Goal: Information Seeking & Learning: Compare options

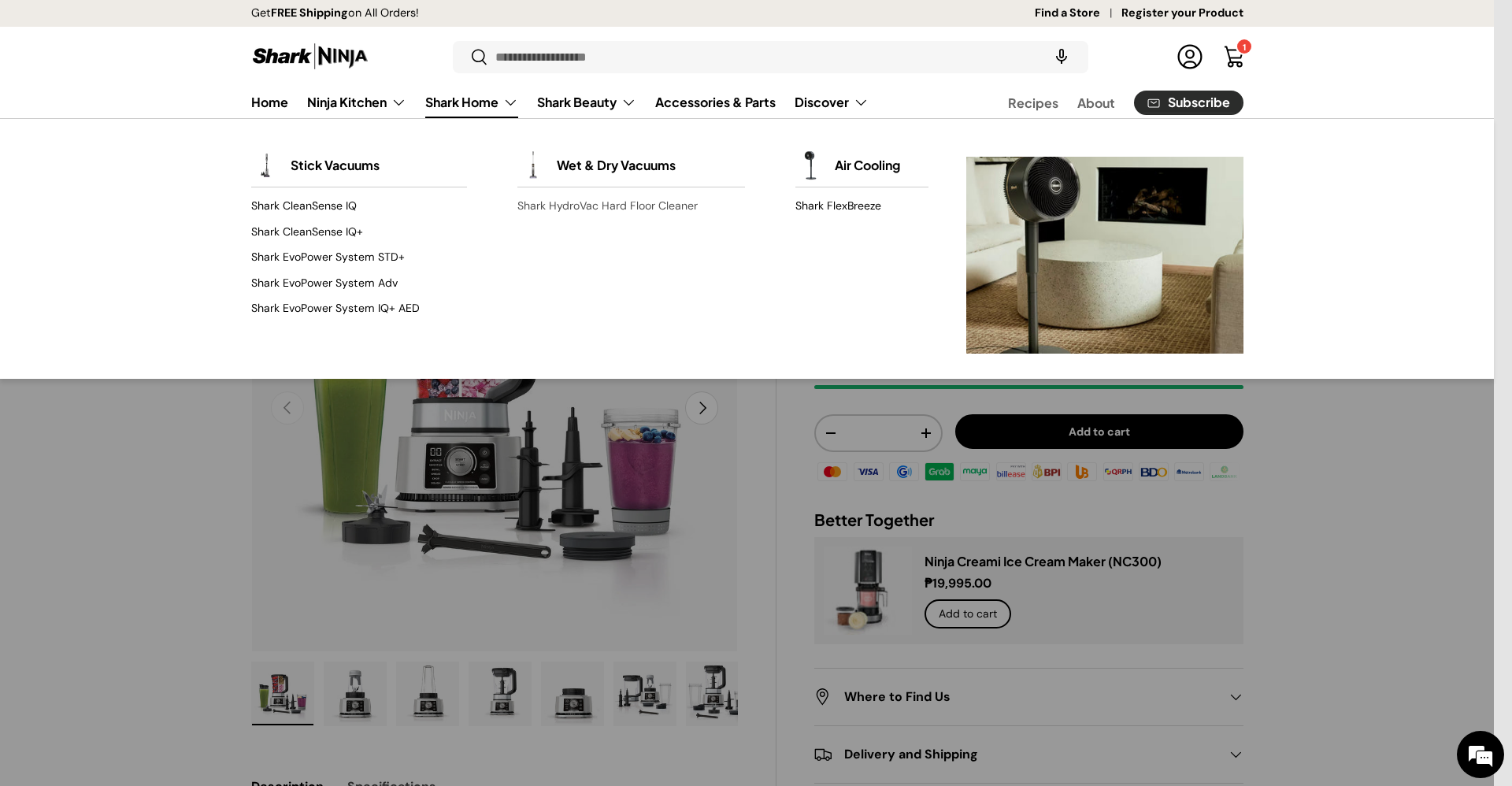
click at [641, 204] on link "Shark HydroVac Hard Floor Cleaner" at bounding box center [631, 206] width 227 height 25
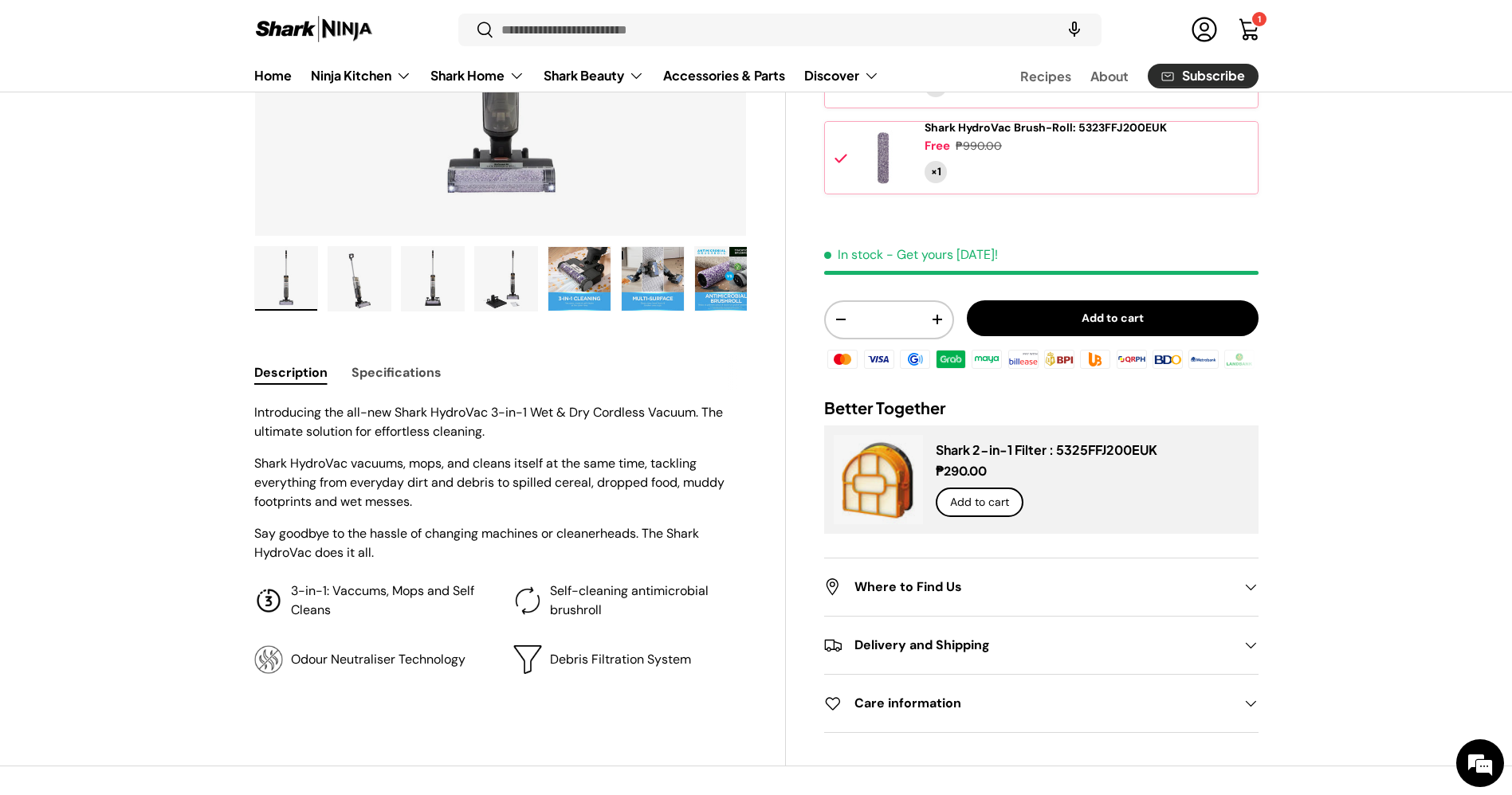
scroll to position [431, 0]
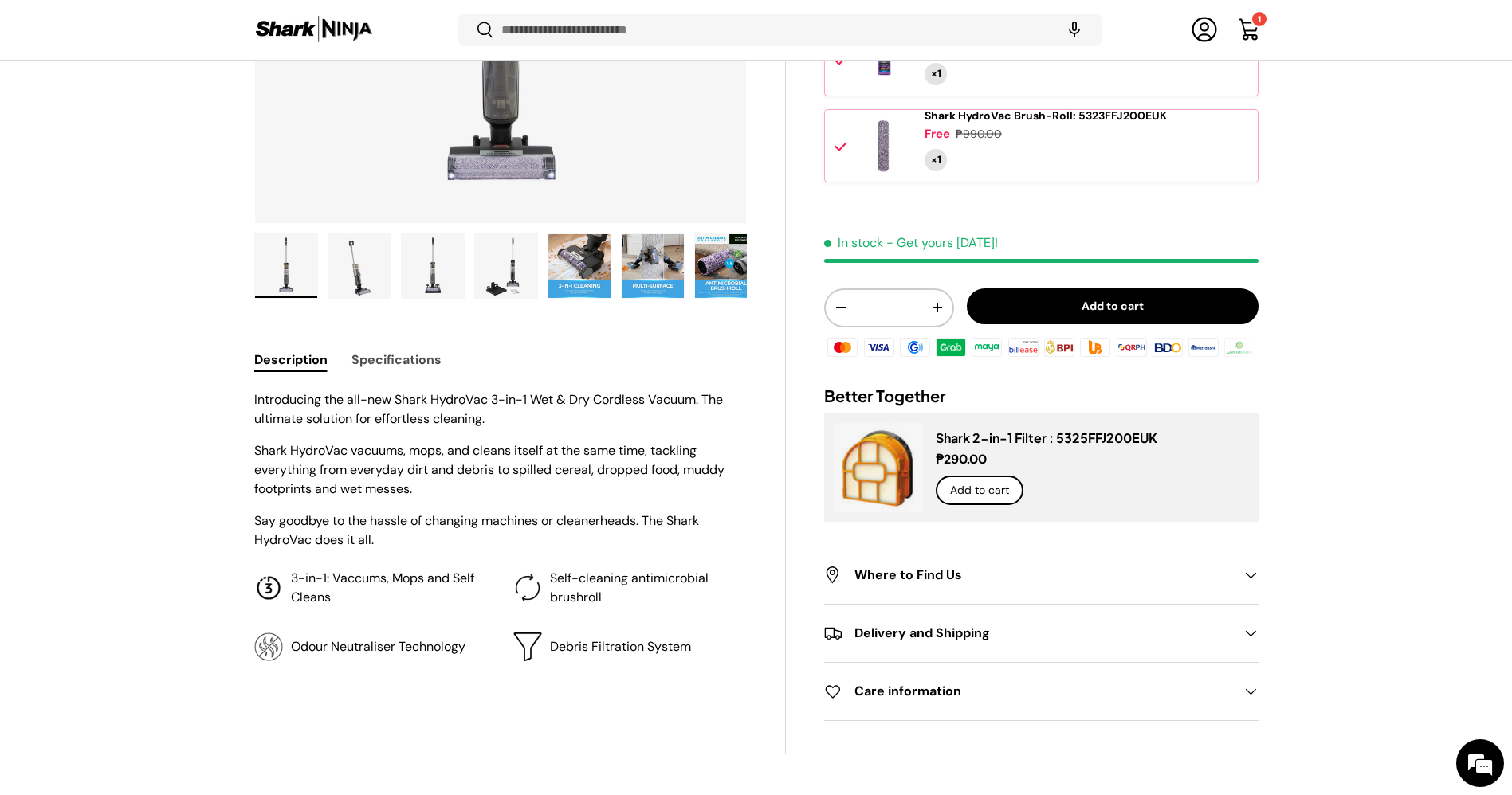
click at [430, 366] on button "Specifications" at bounding box center [396, 360] width 90 height 36
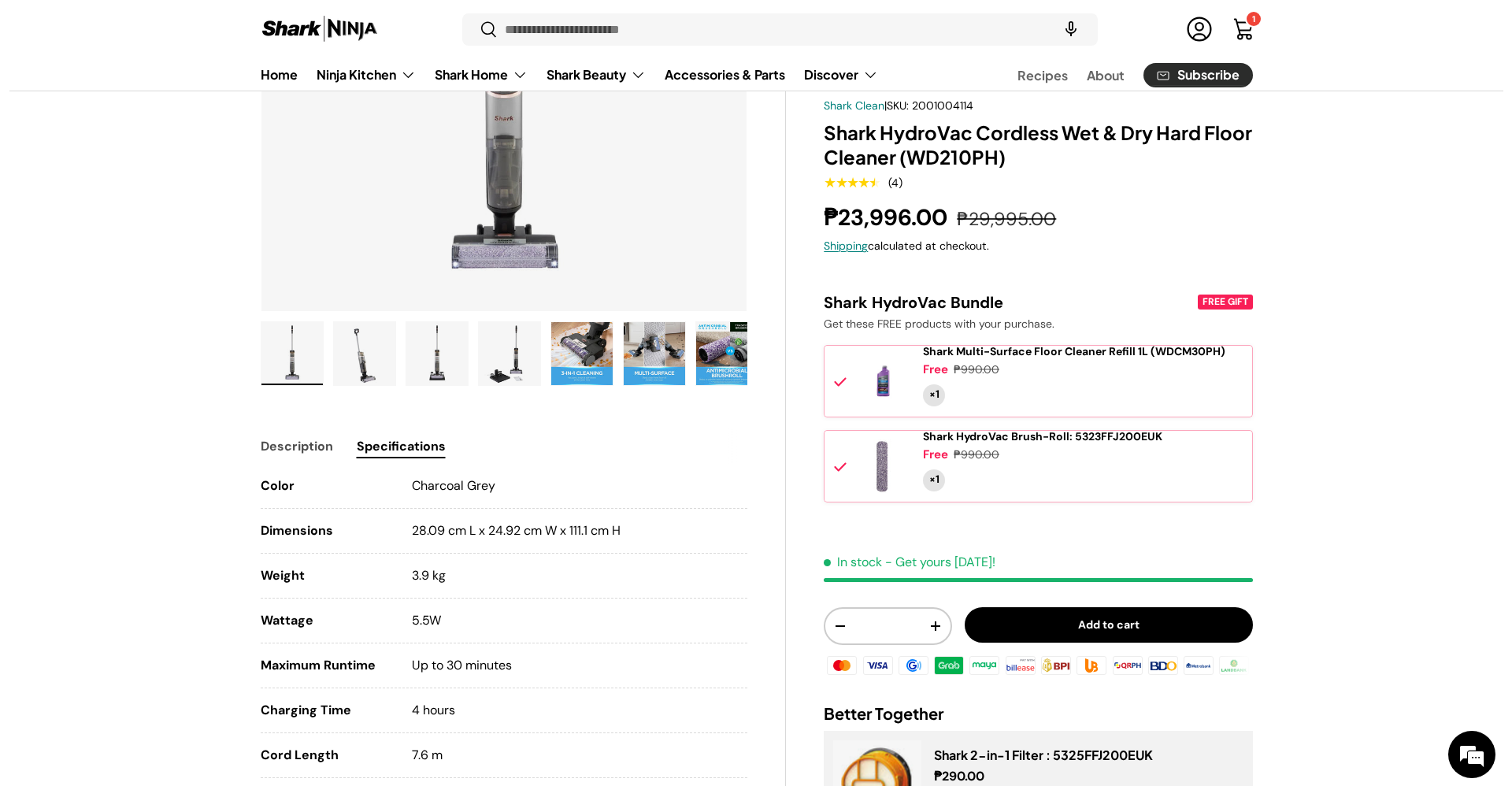
scroll to position [270, 0]
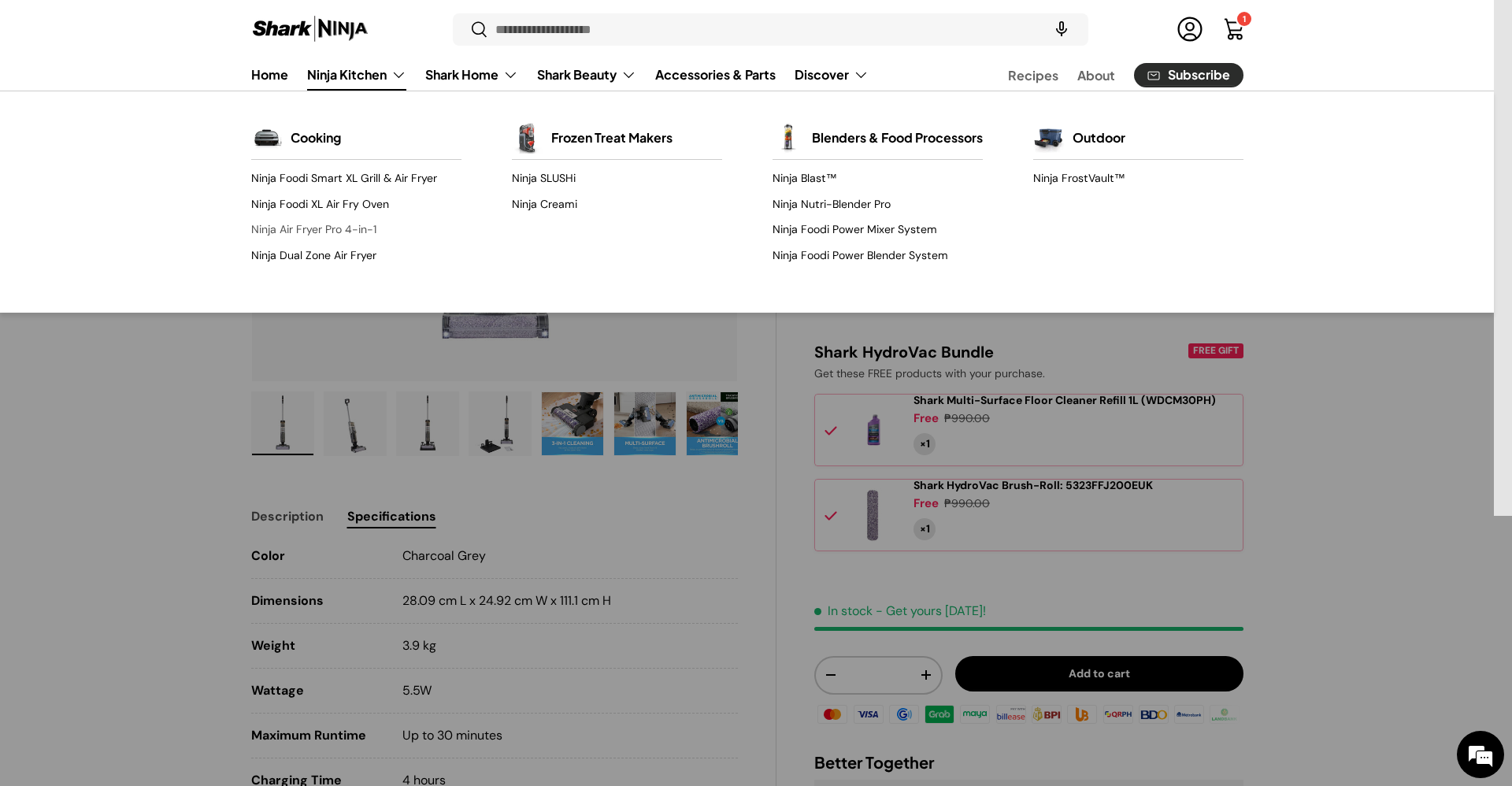
click at [357, 226] on link "Ninja Air Fryer Pro 4-in-1" at bounding box center [356, 229] width 210 height 25
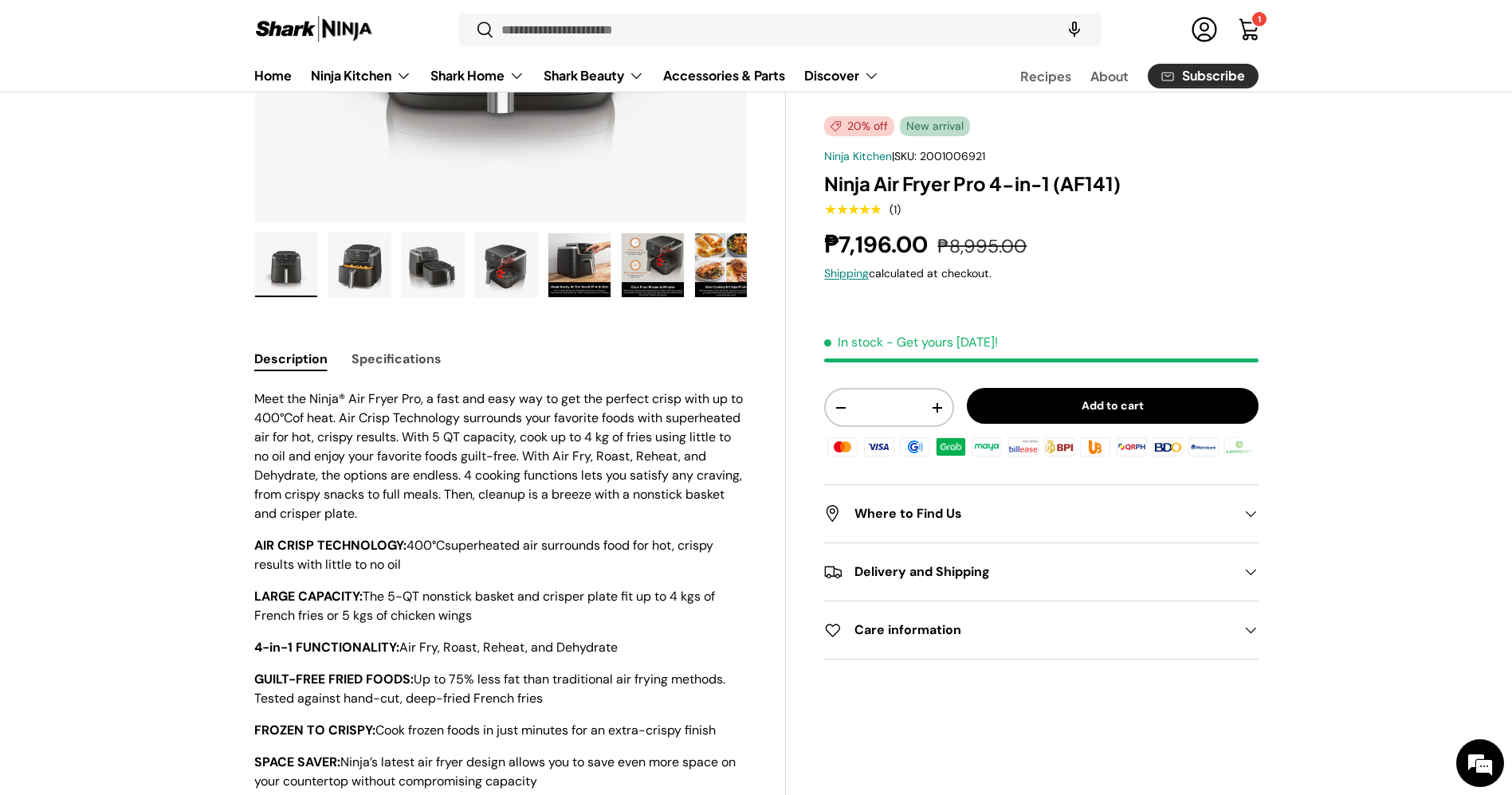
scroll to position [496, 0]
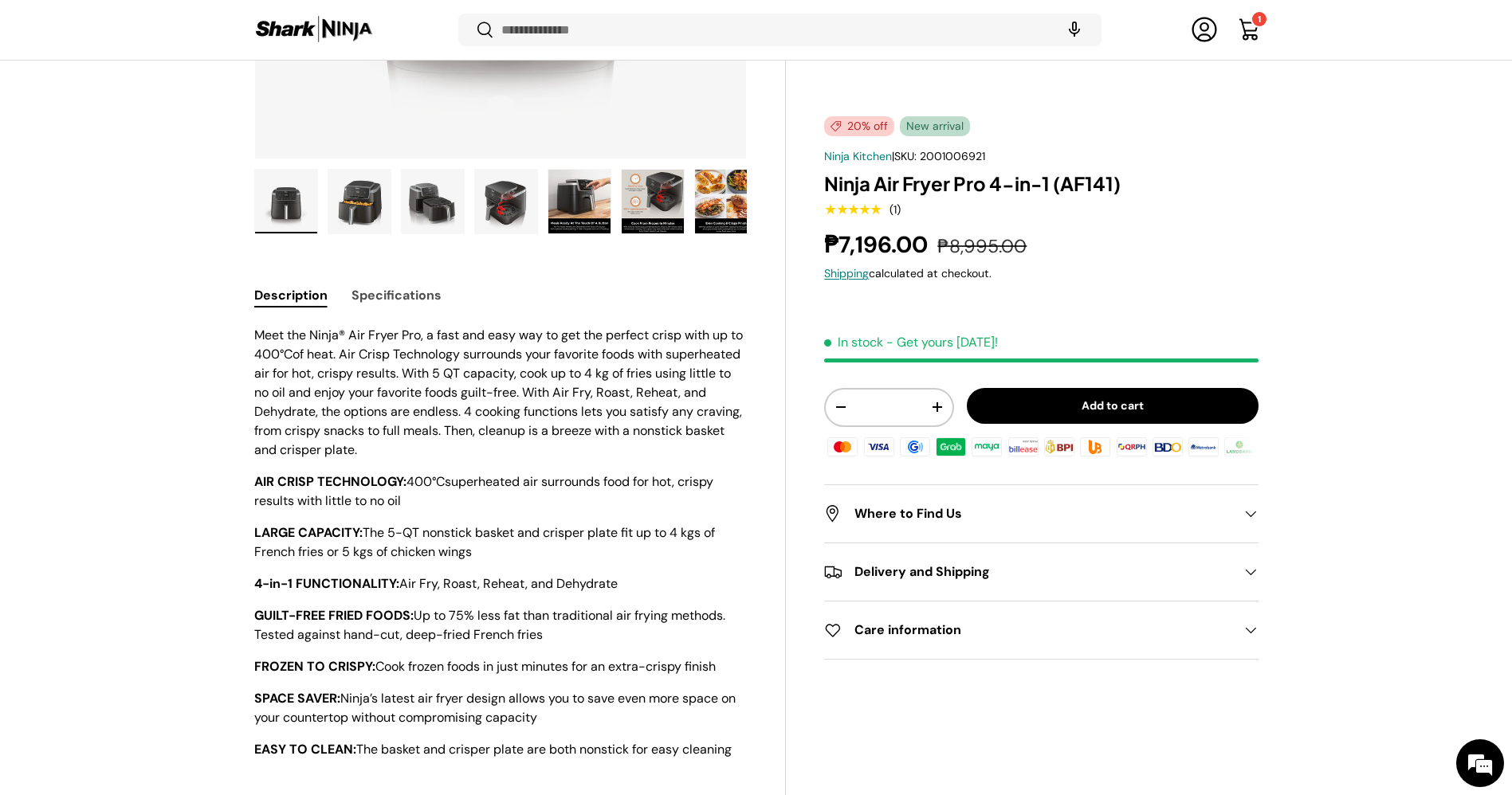
click at [396, 294] on button "Specifications" at bounding box center [396, 295] width 90 height 36
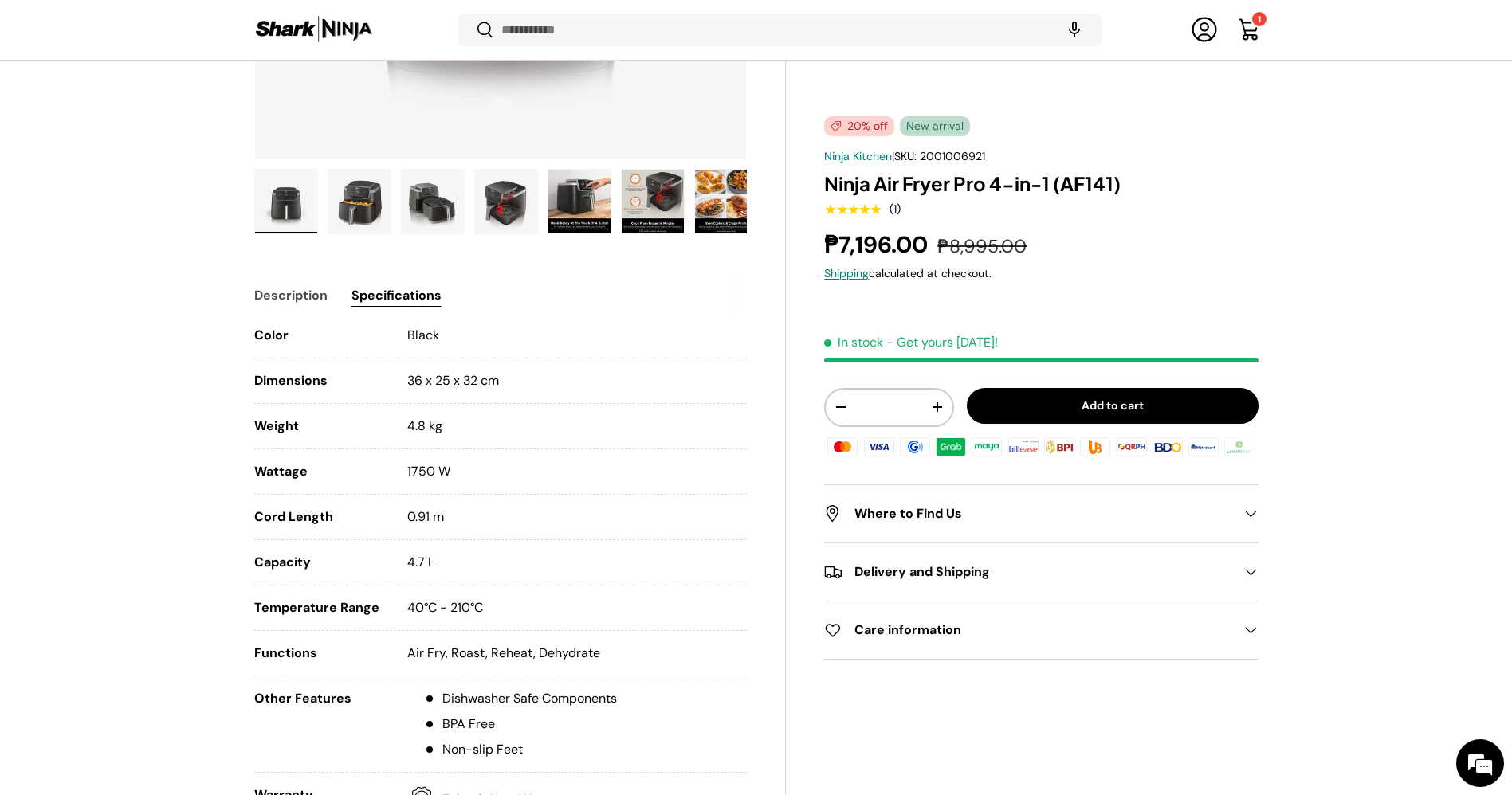
drag, startPoint x: 449, startPoint y: 555, endPoint x: 255, endPoint y: 560, distance: 194.1
click at [255, 560] on li "Capacity 4.7 L" at bounding box center [500, 569] width 493 height 32
copy li "Capacity 4.7 L"
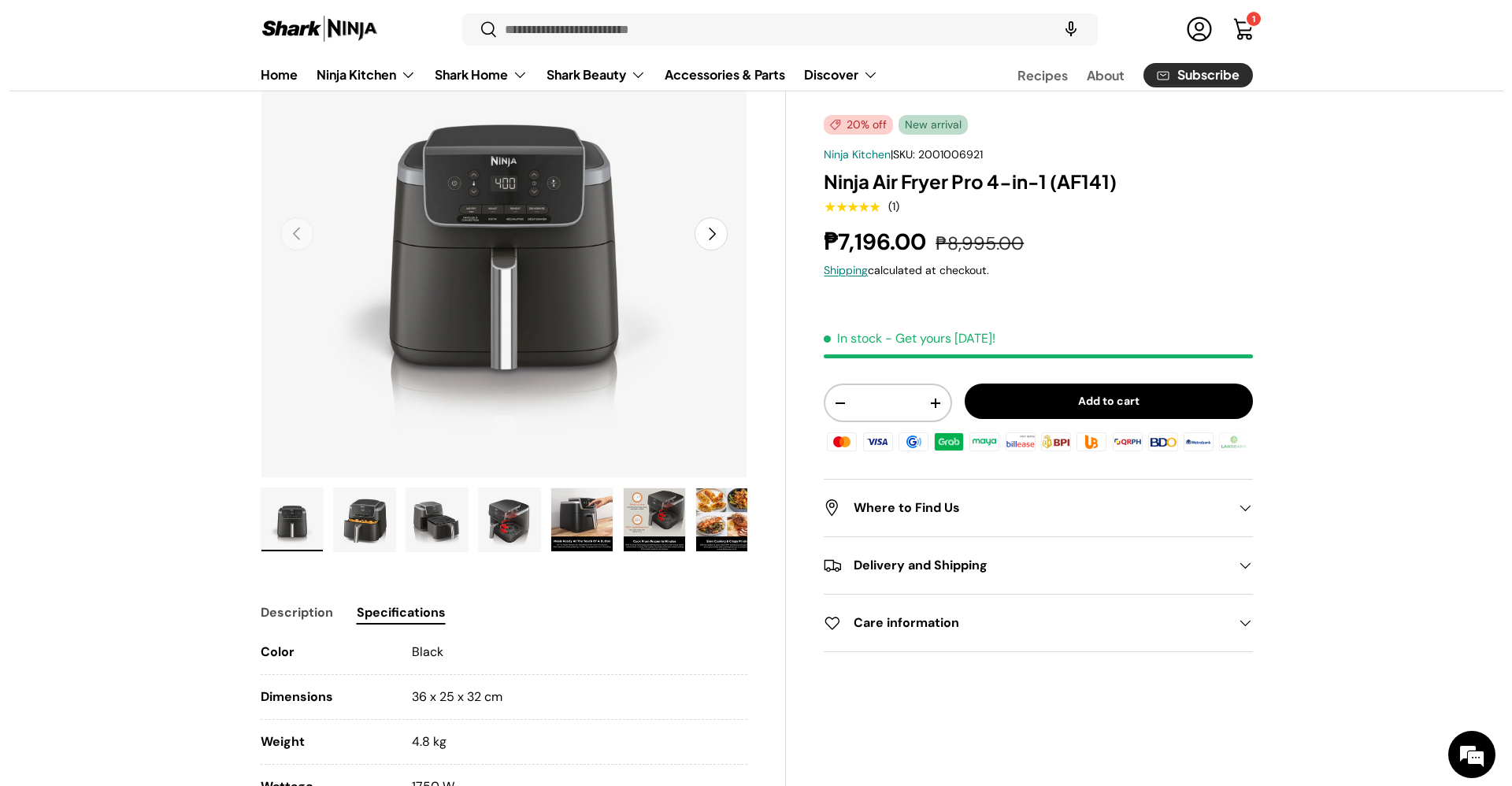
scroll to position [0, 0]
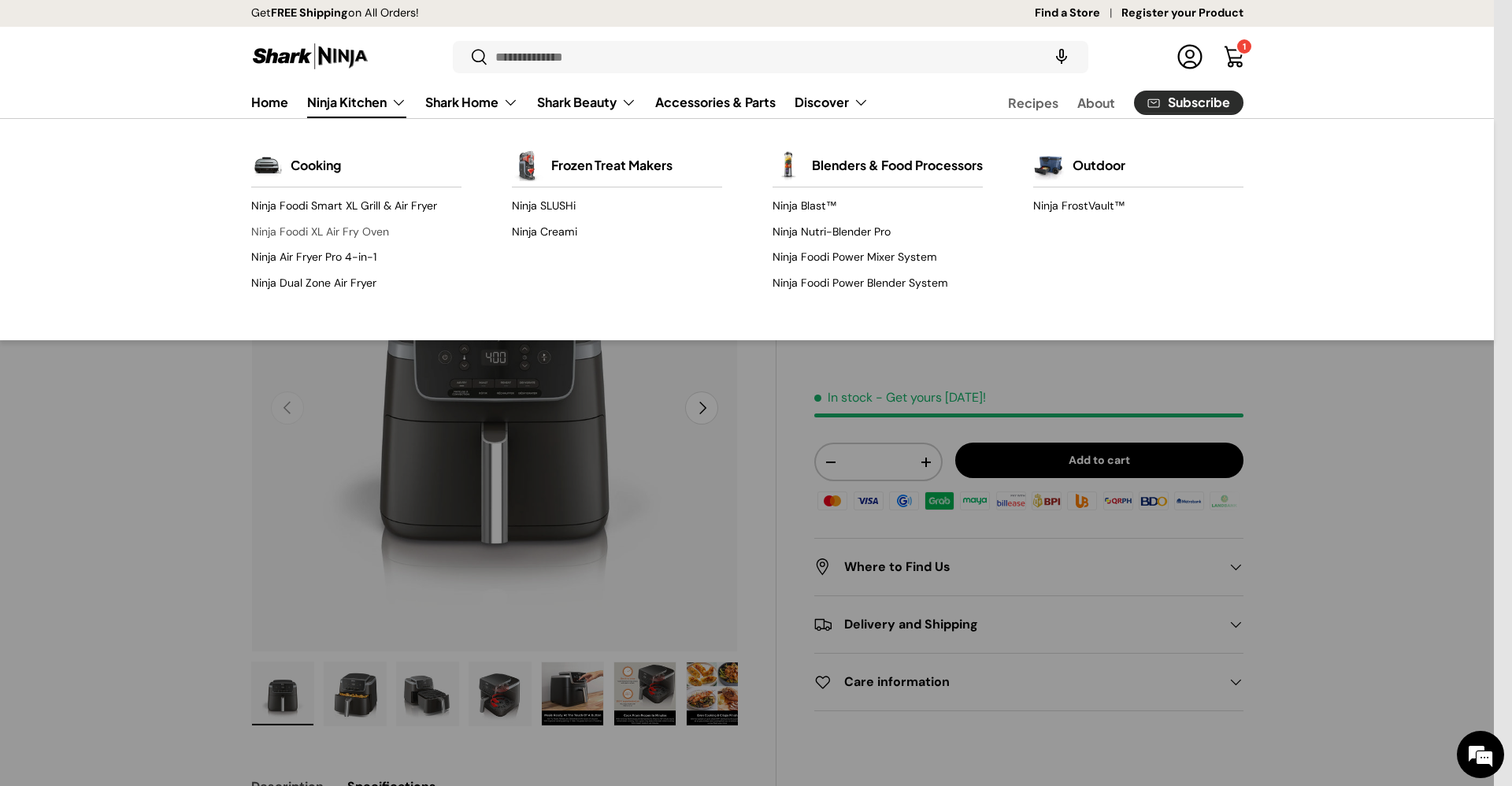
click at [370, 231] on link "Ninja Foodi XL Air Fry Oven" at bounding box center [356, 231] width 210 height 25
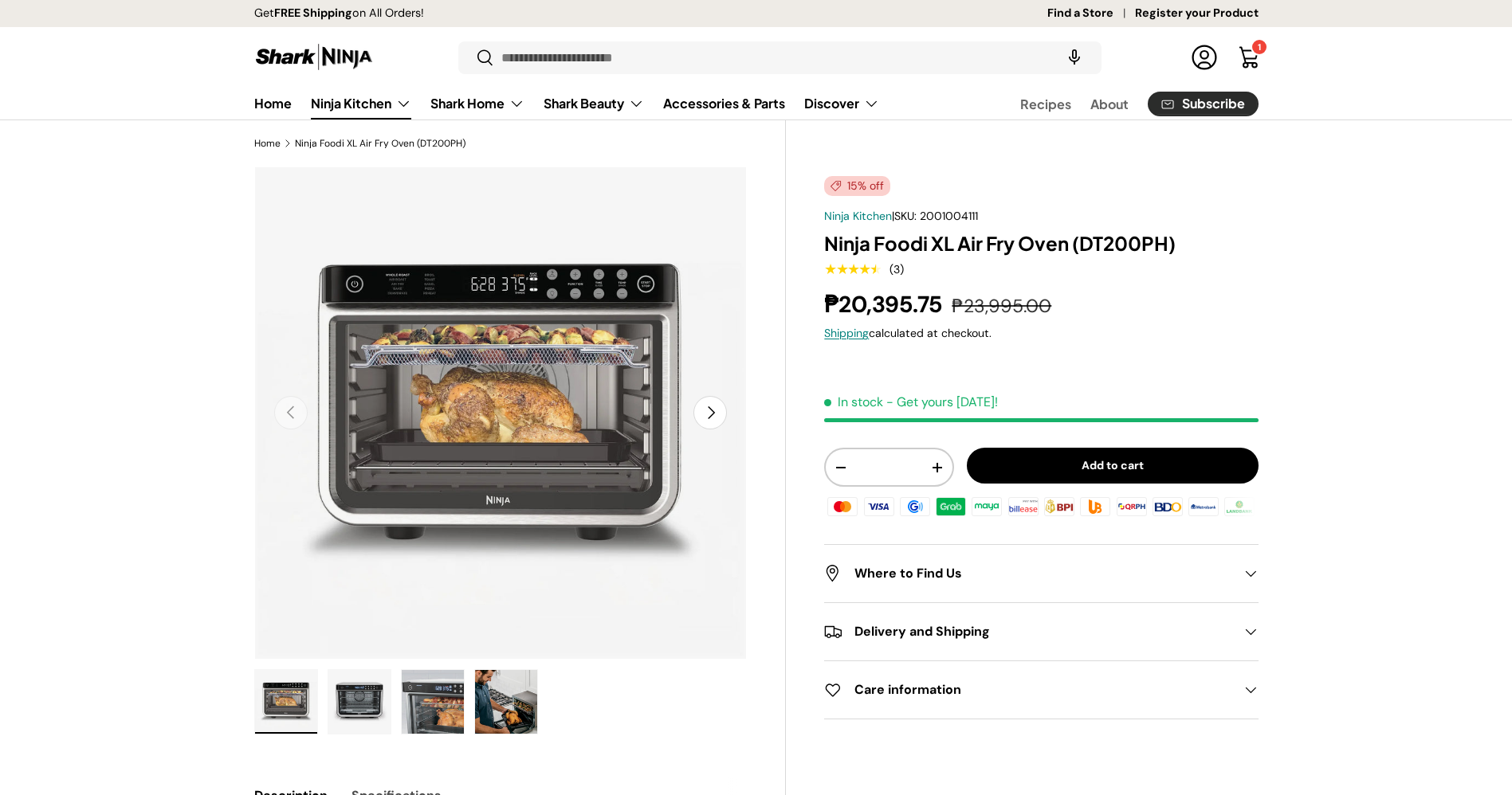
click at [368, 99] on link "Ninja Kitchen" at bounding box center [361, 104] width 101 height 32
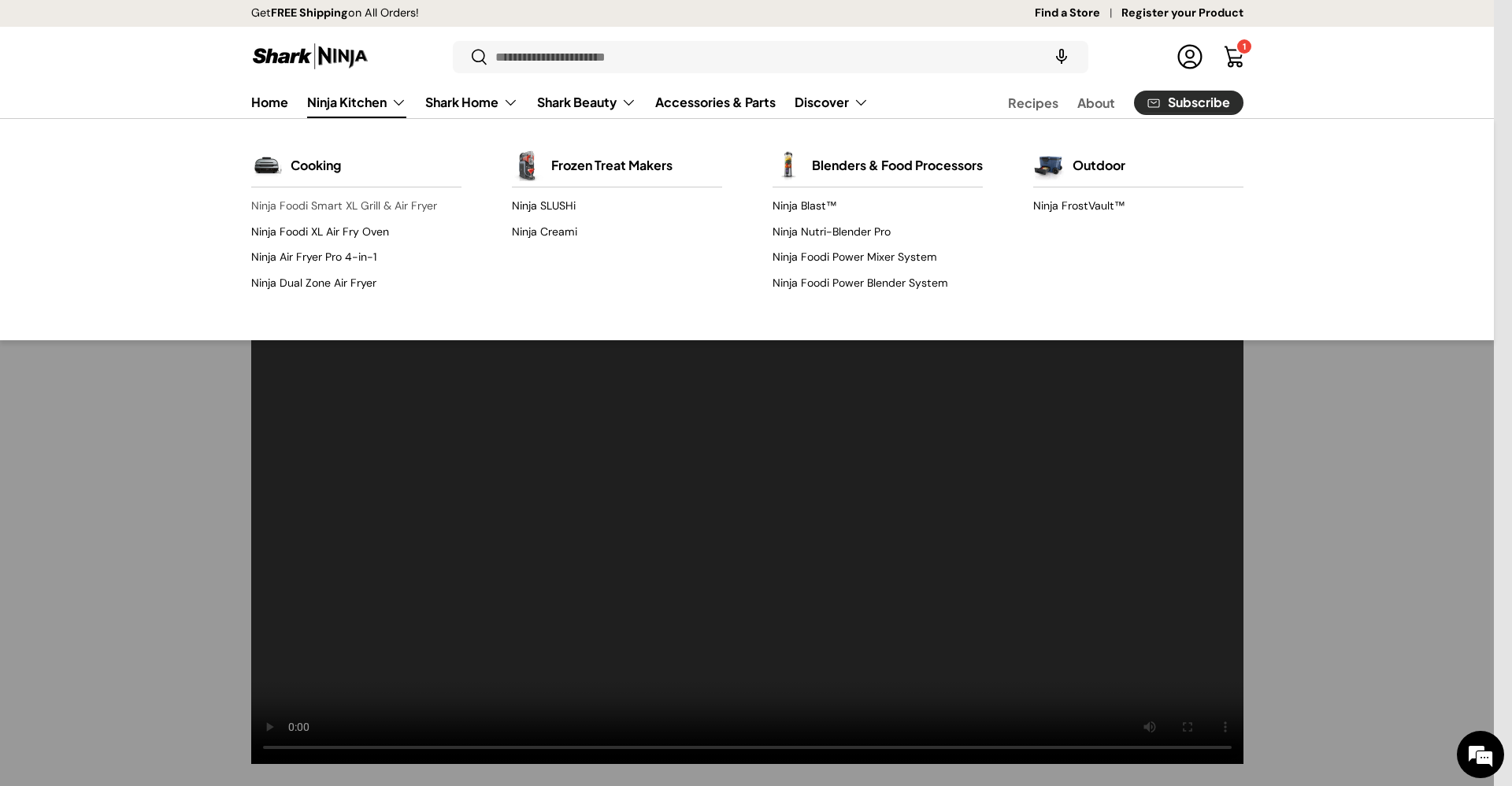
click at [397, 204] on link "Ninja Foodi Smart XL Grill & Air Fryer" at bounding box center [356, 206] width 210 height 25
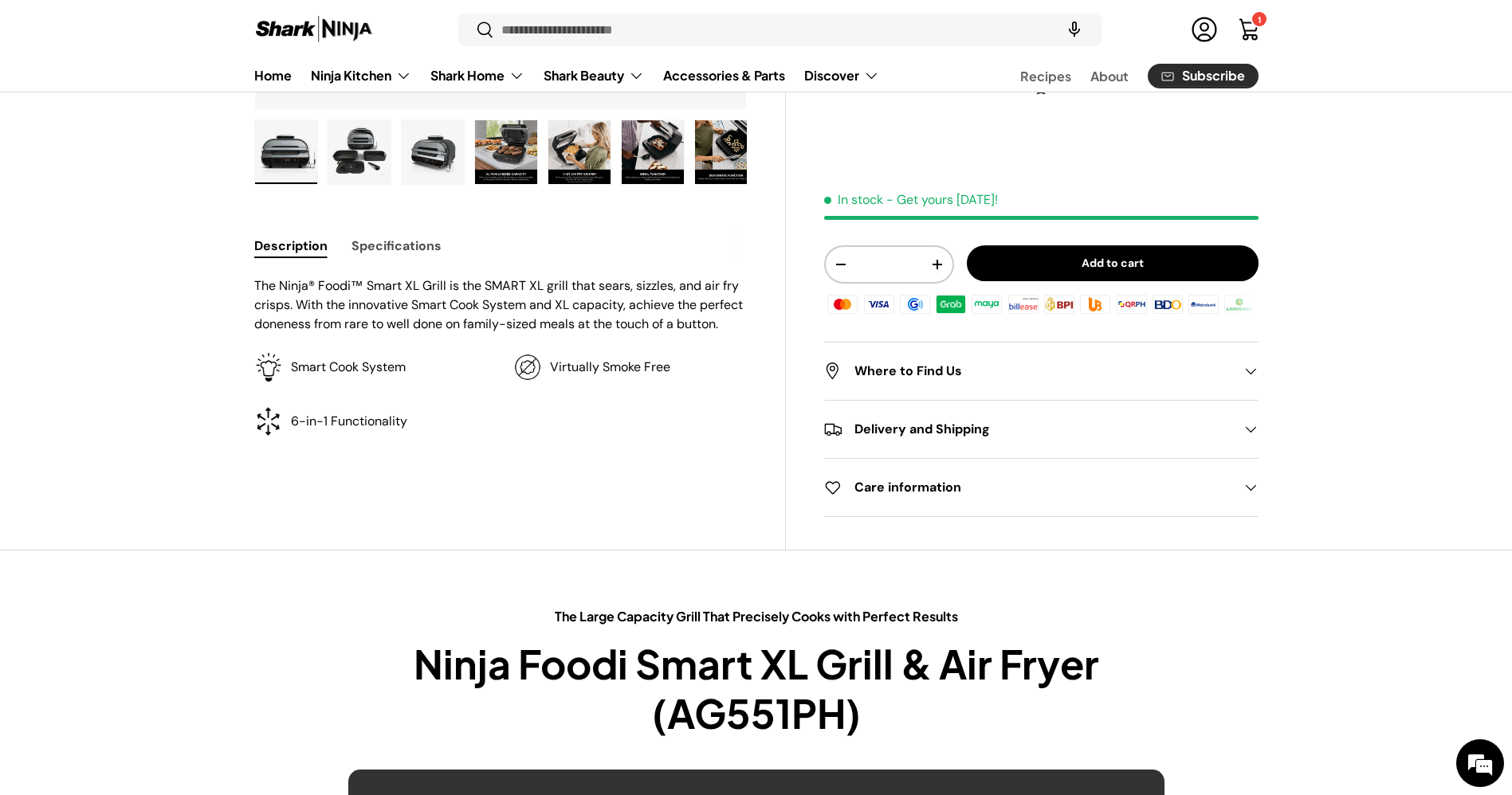
drag, startPoint x: 1529, startPoint y: 66, endPoint x: 1529, endPoint y: 131, distance: 65.0
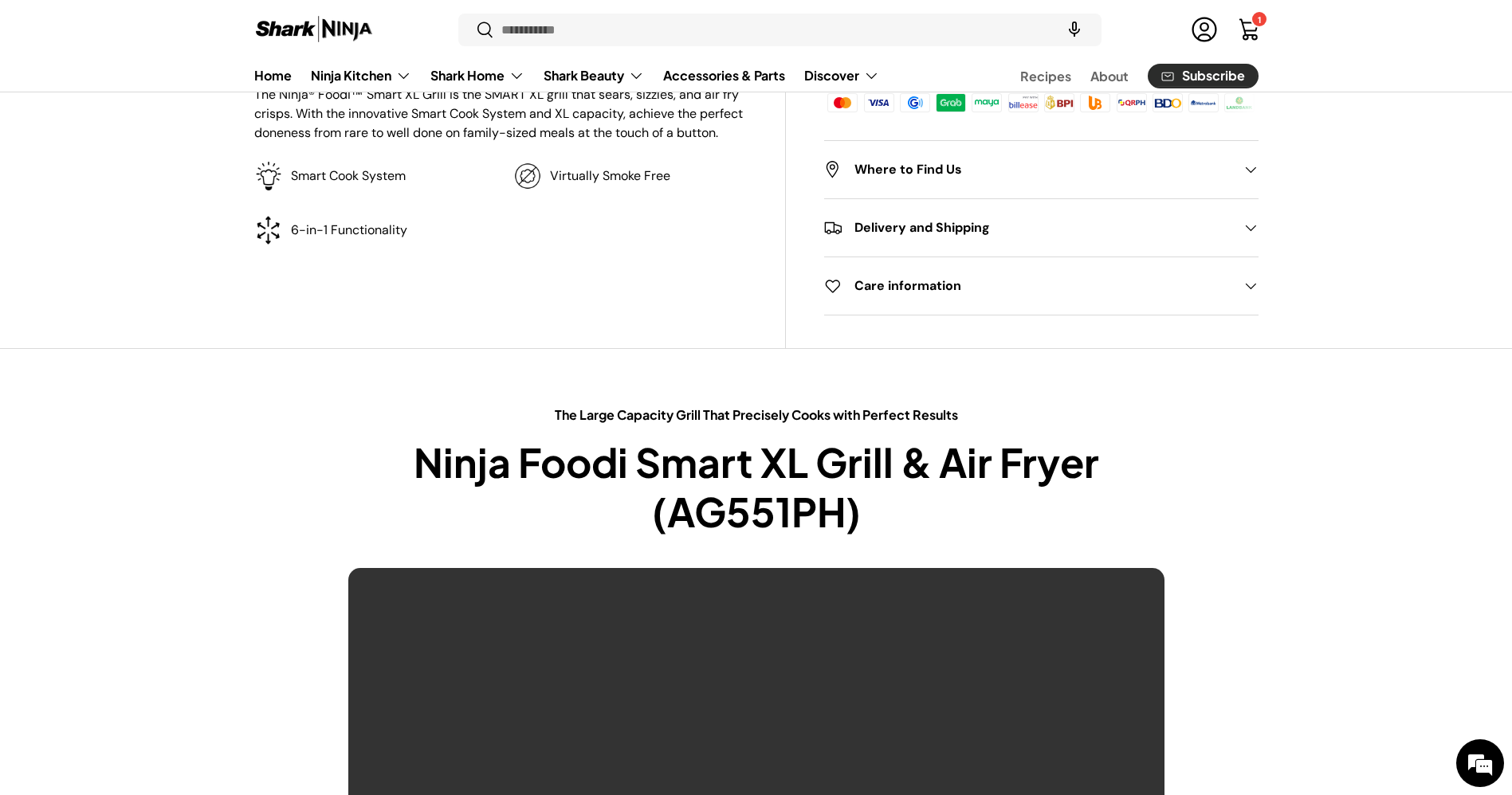
scroll to position [388, 0]
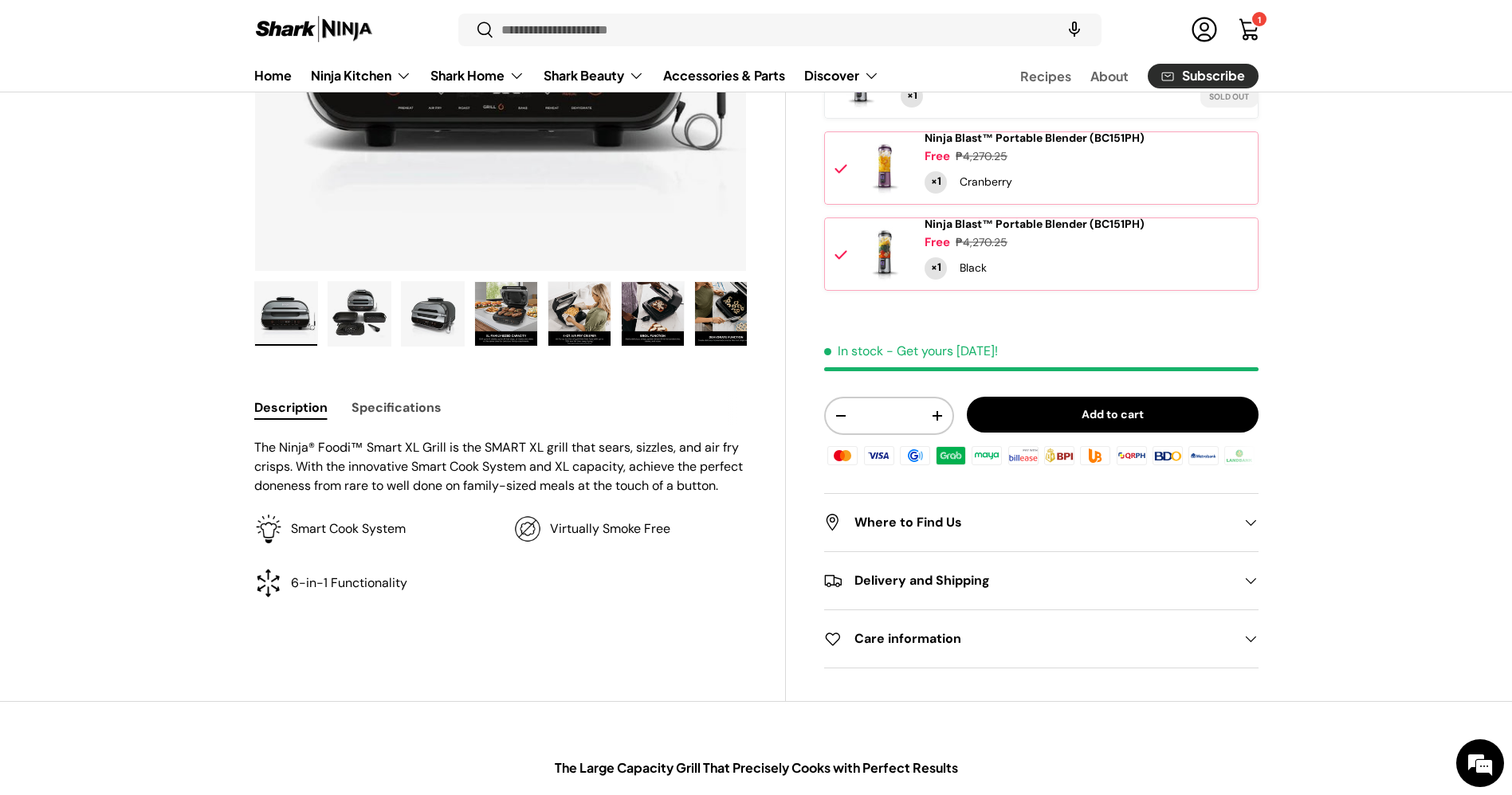
click at [363, 409] on button "Specifications" at bounding box center [396, 407] width 90 height 36
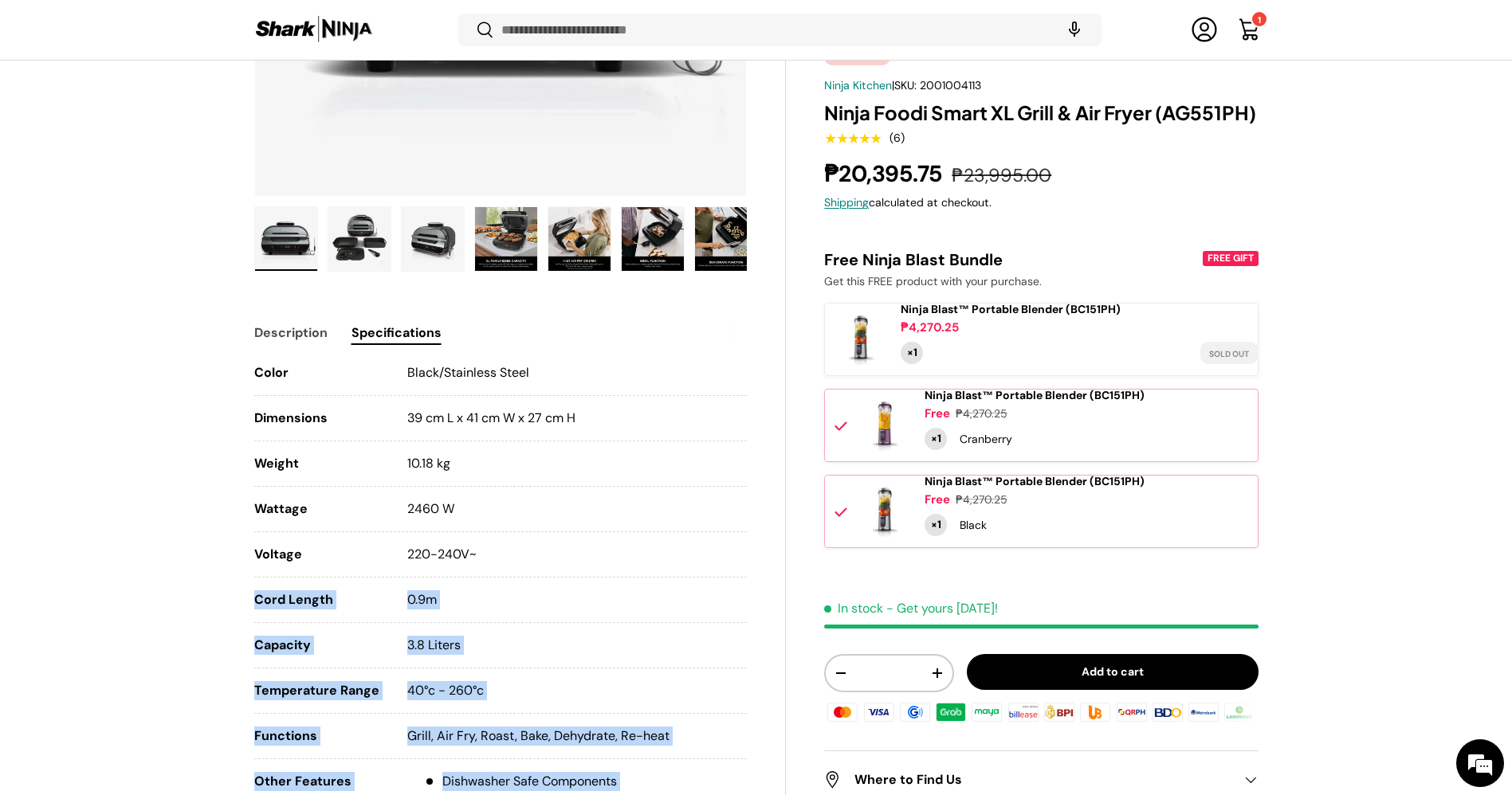
scroll to position [0, 0]
drag, startPoint x: 492, startPoint y: 551, endPoint x: 255, endPoint y: 550, distance: 237.0
click at [255, 550] on li "Voltage 220-240V~" at bounding box center [500, 561] width 493 height 32
copy li "Voltage 220-240V~"
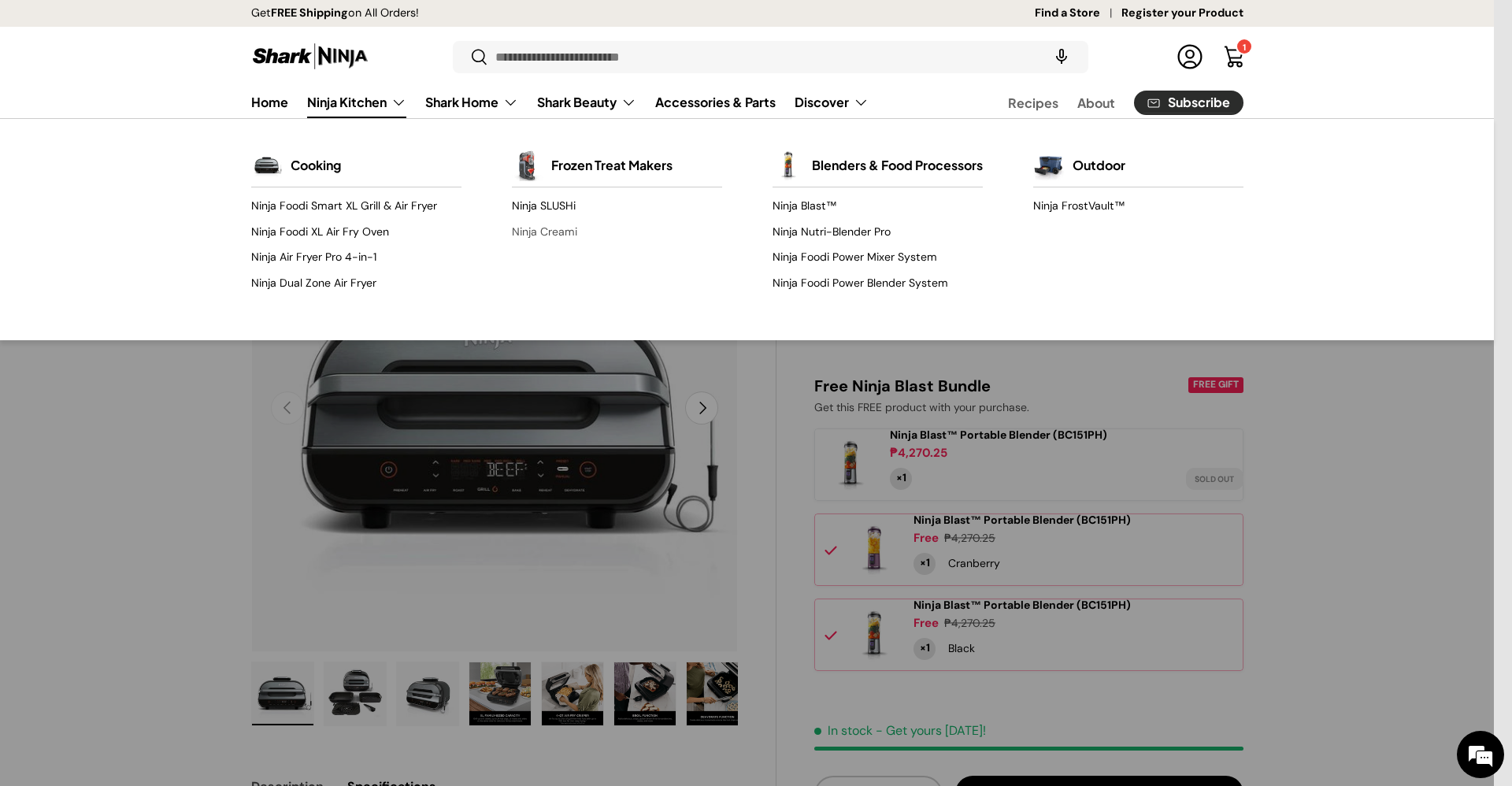
click at [538, 224] on link "Ninja Creami" at bounding box center [617, 231] width 210 height 25
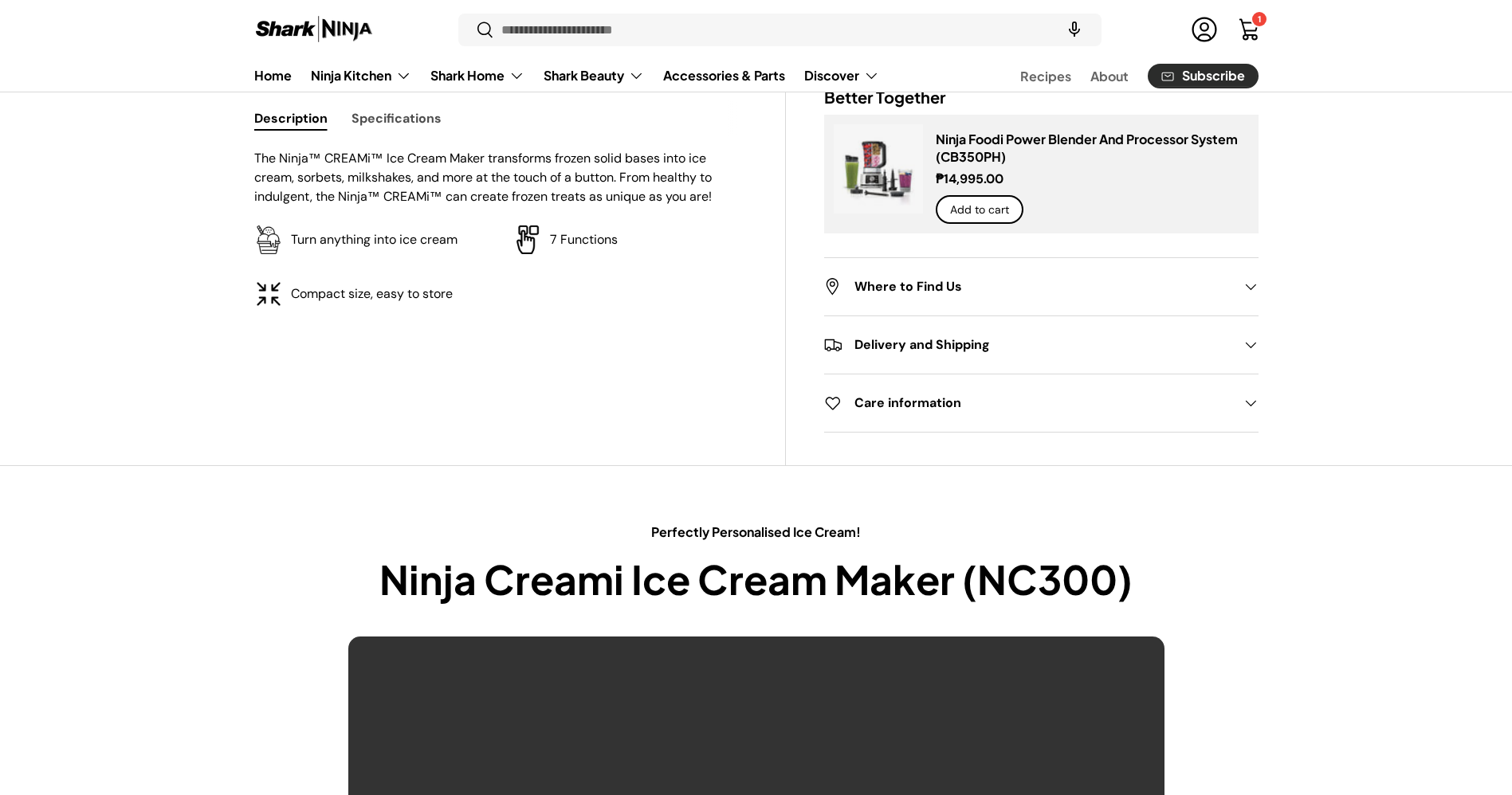
click at [383, 131] on button "Specifications" at bounding box center [396, 119] width 90 height 36
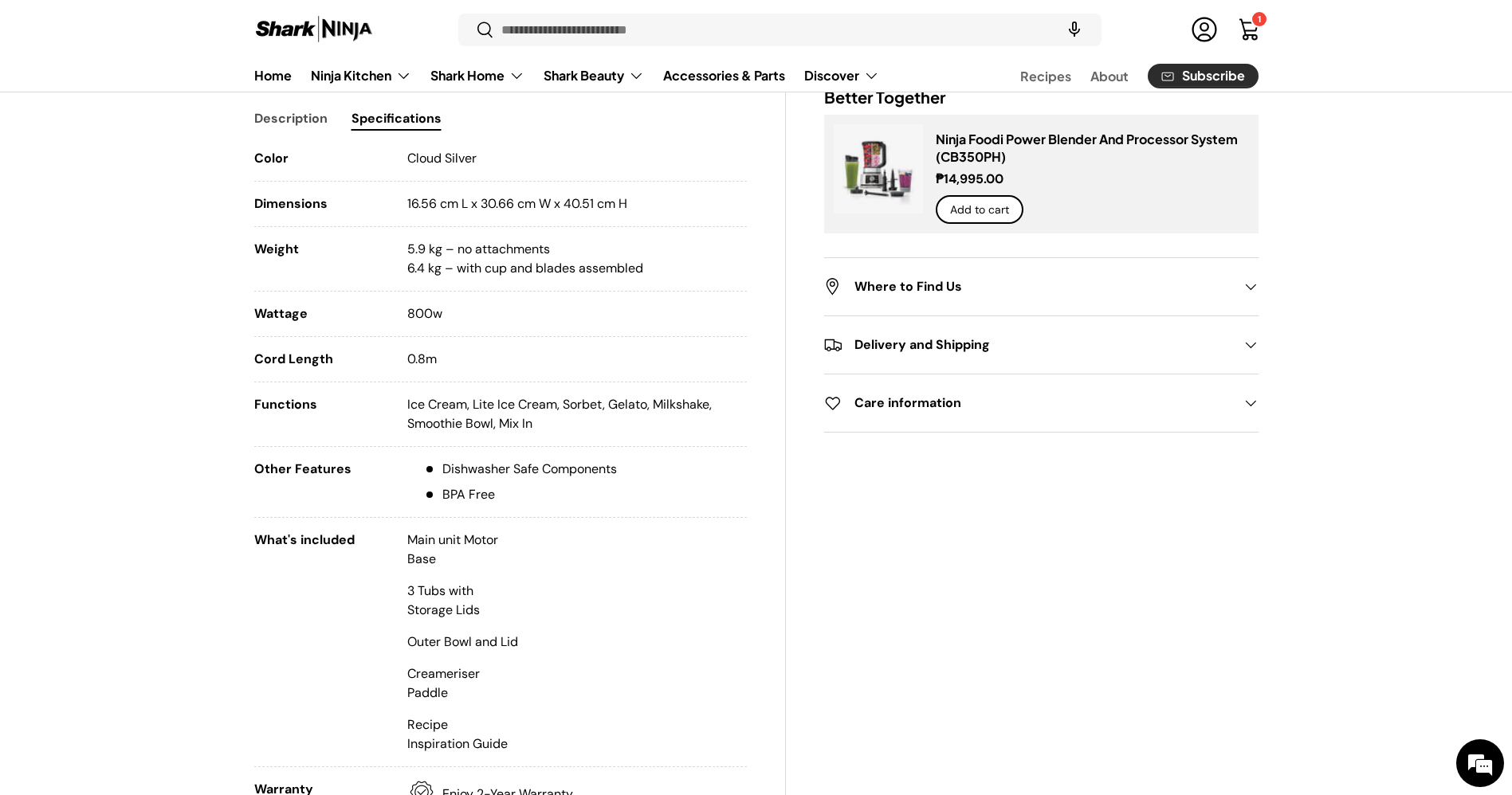
drag, startPoint x: 467, startPoint y: 321, endPoint x: 258, endPoint y: 313, distance: 209.2
click at [258, 313] on li "Wattage 800w" at bounding box center [500, 320] width 493 height 32
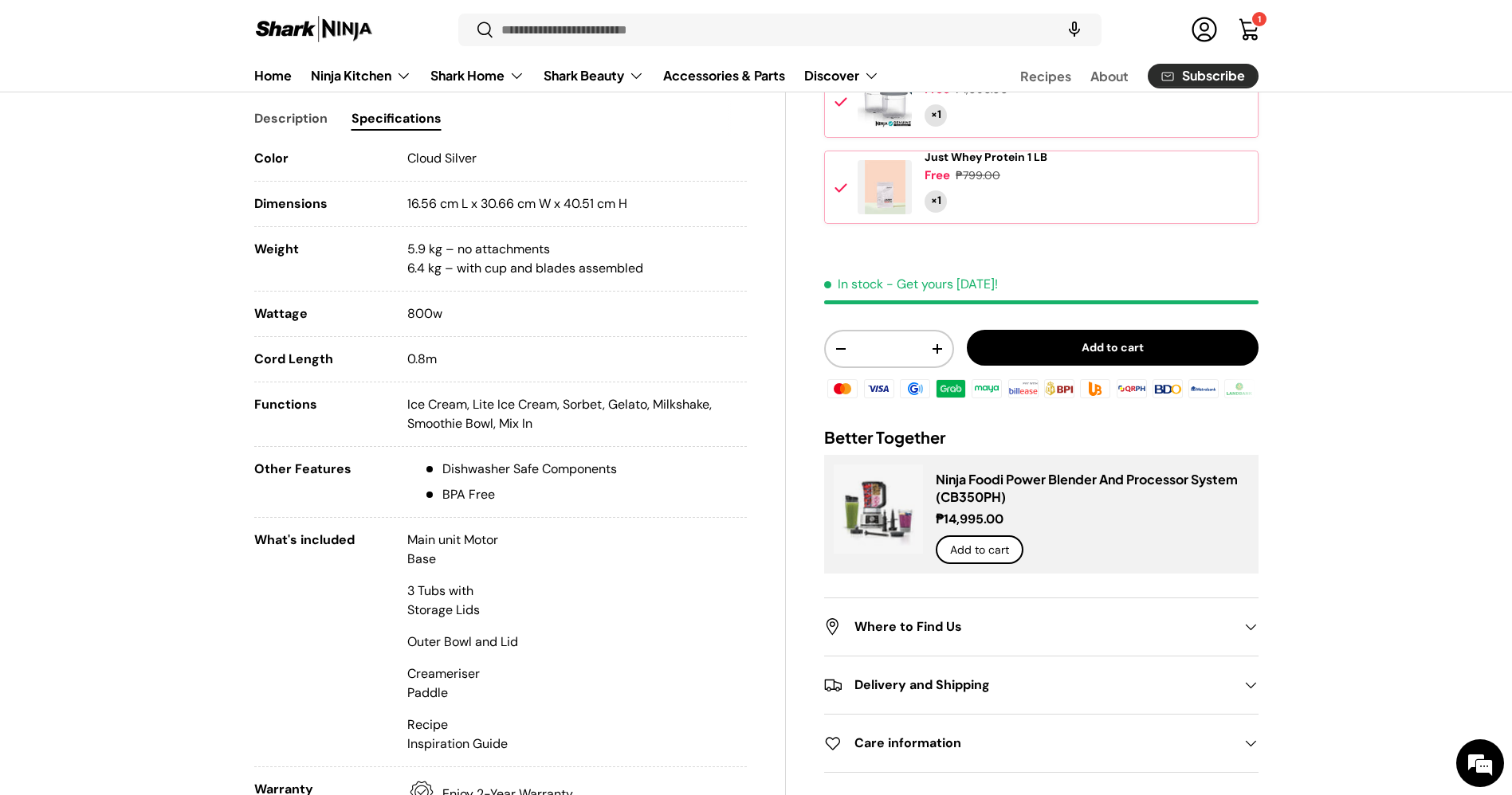
copy li "Wattage 800w"
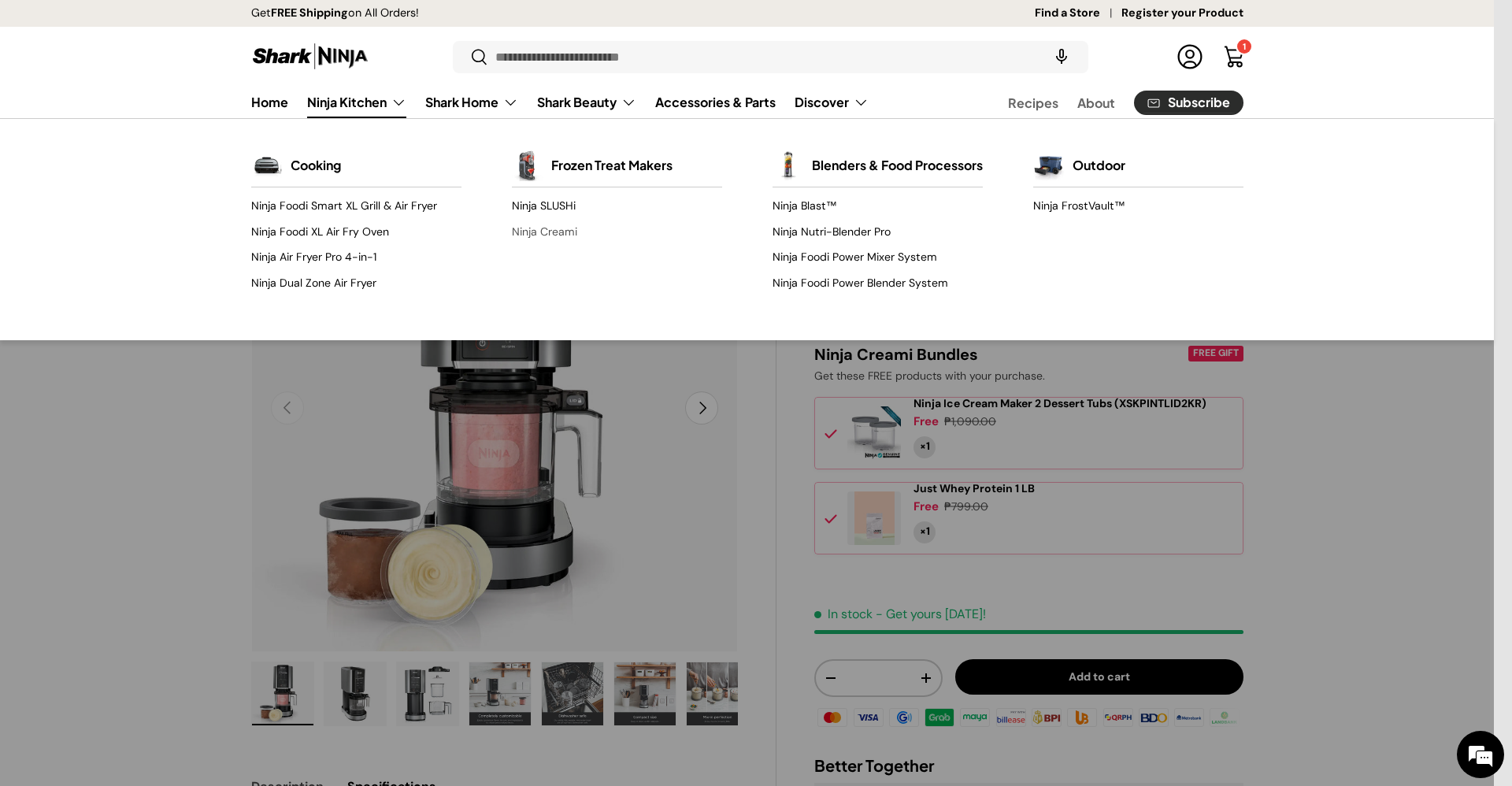
click at [541, 230] on link "Ninja Creami" at bounding box center [617, 231] width 210 height 25
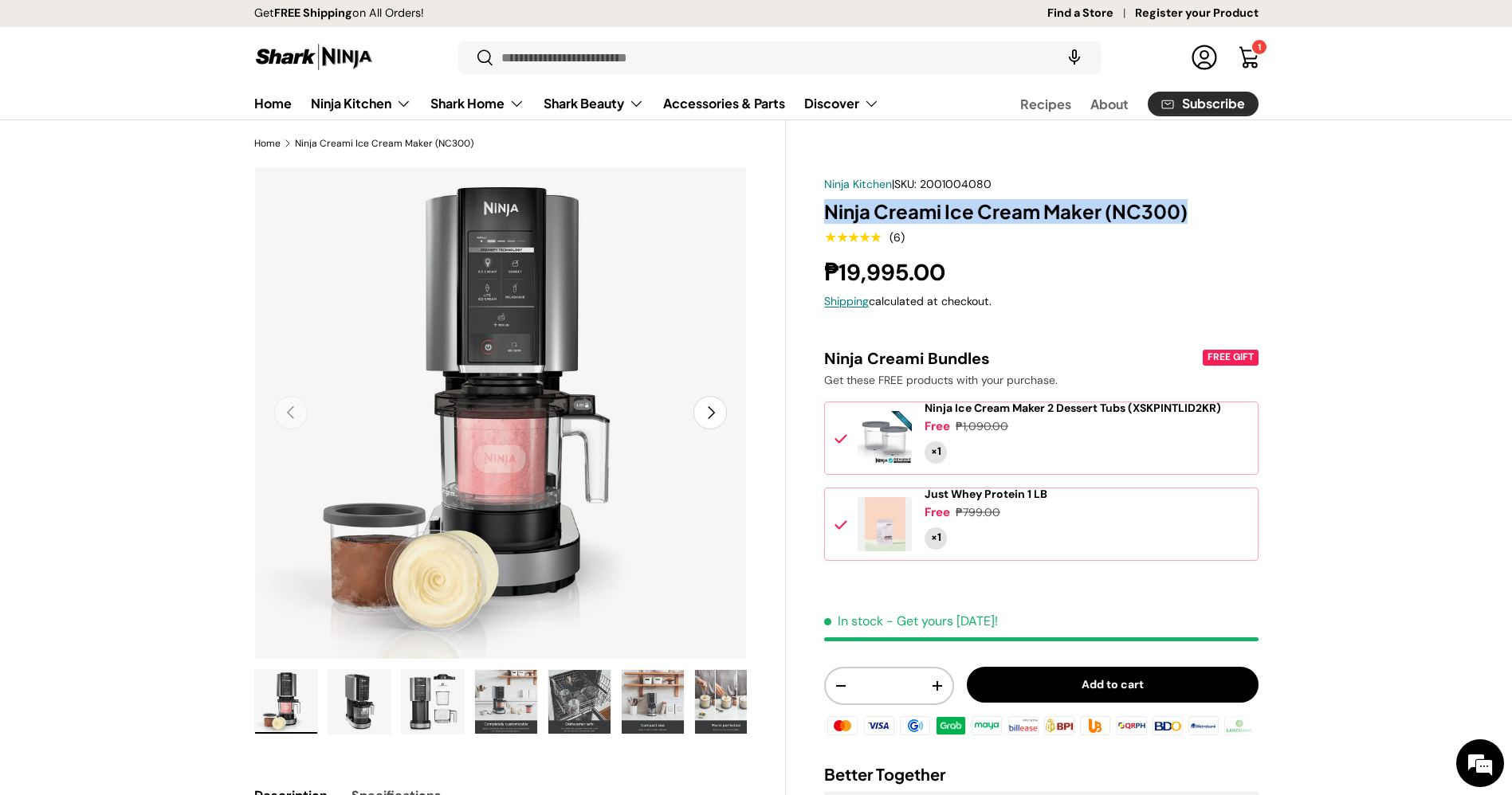
drag, startPoint x: 1193, startPoint y: 215, endPoint x: 788, endPoint y: 195, distance: 405.5
click at [788, 195] on div "Ninja Kitchen | SKU: 2001004080 Ninja Creami Ice Cream Maker (NC300) ★★★★★ (6) …" at bounding box center [1022, 653] width 471 height 975
copy h1 "Ninja Creami Ice Cream Maker (NC300)"
drag, startPoint x: 971, startPoint y: 279, endPoint x: 817, endPoint y: 202, distance: 172.2
click at [817, 202] on div "Ninja Kitchen | SKU: 2001004080 Ninja Creami Ice Cream Maker (NC300) ★★★★★ (6) …" at bounding box center [1022, 653] width 471 height 975
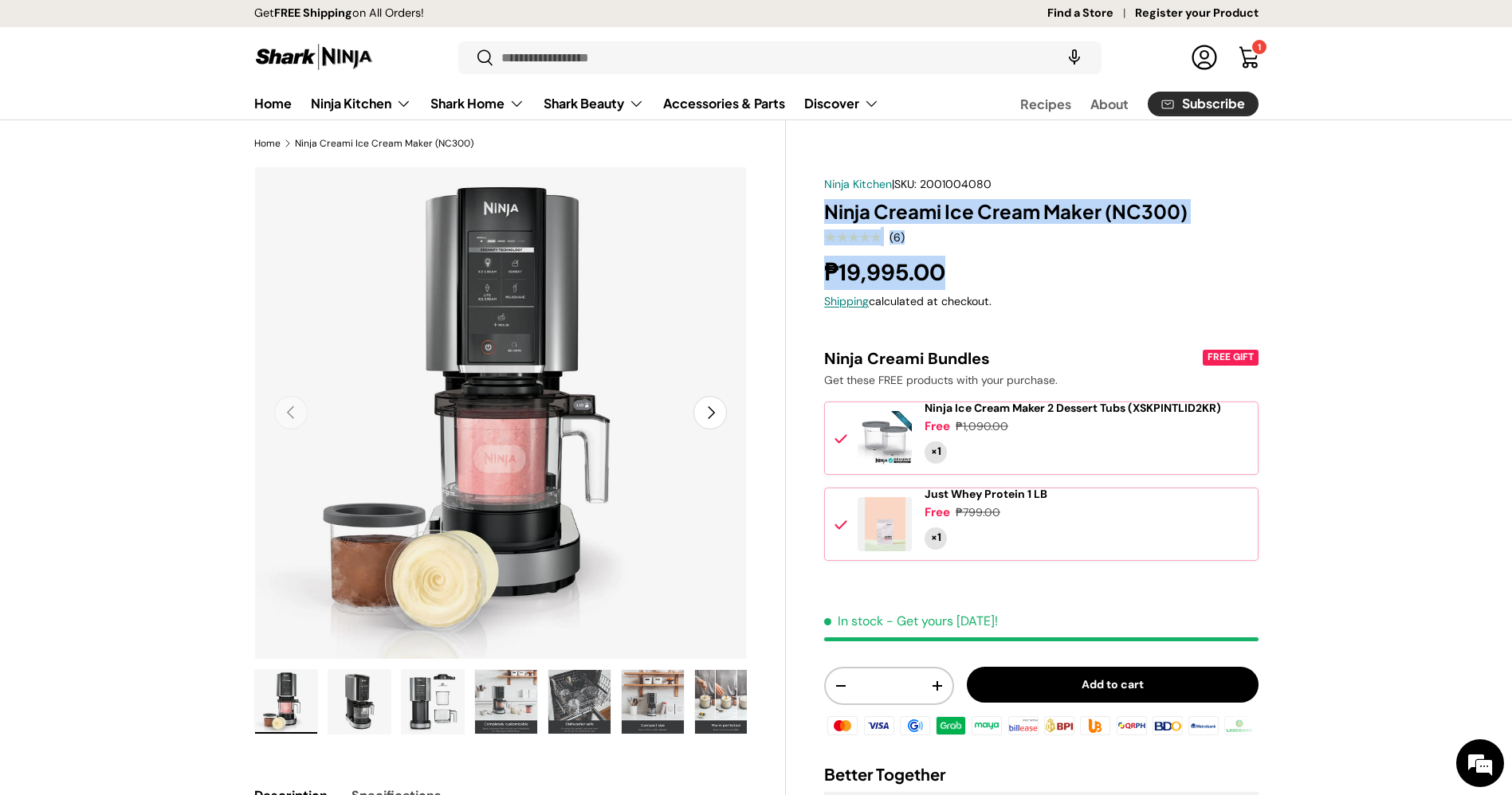
copy div "Ninja Creami Ice Cream Maker (NC300) ★★★★★ (6) ₱19,995.00"
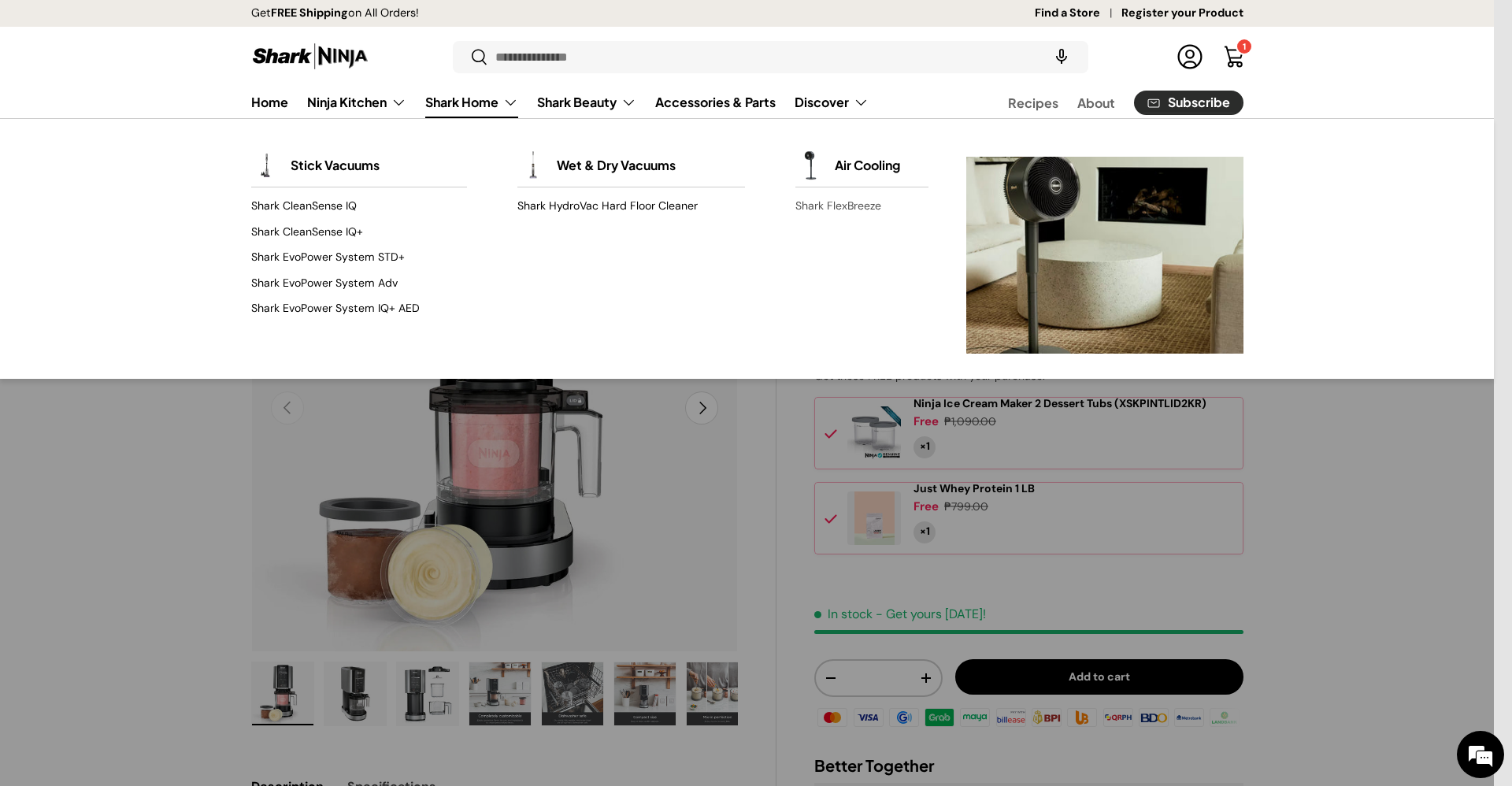
click at [802, 205] on link "Shark FlexBreeze" at bounding box center [862, 206] width 133 height 25
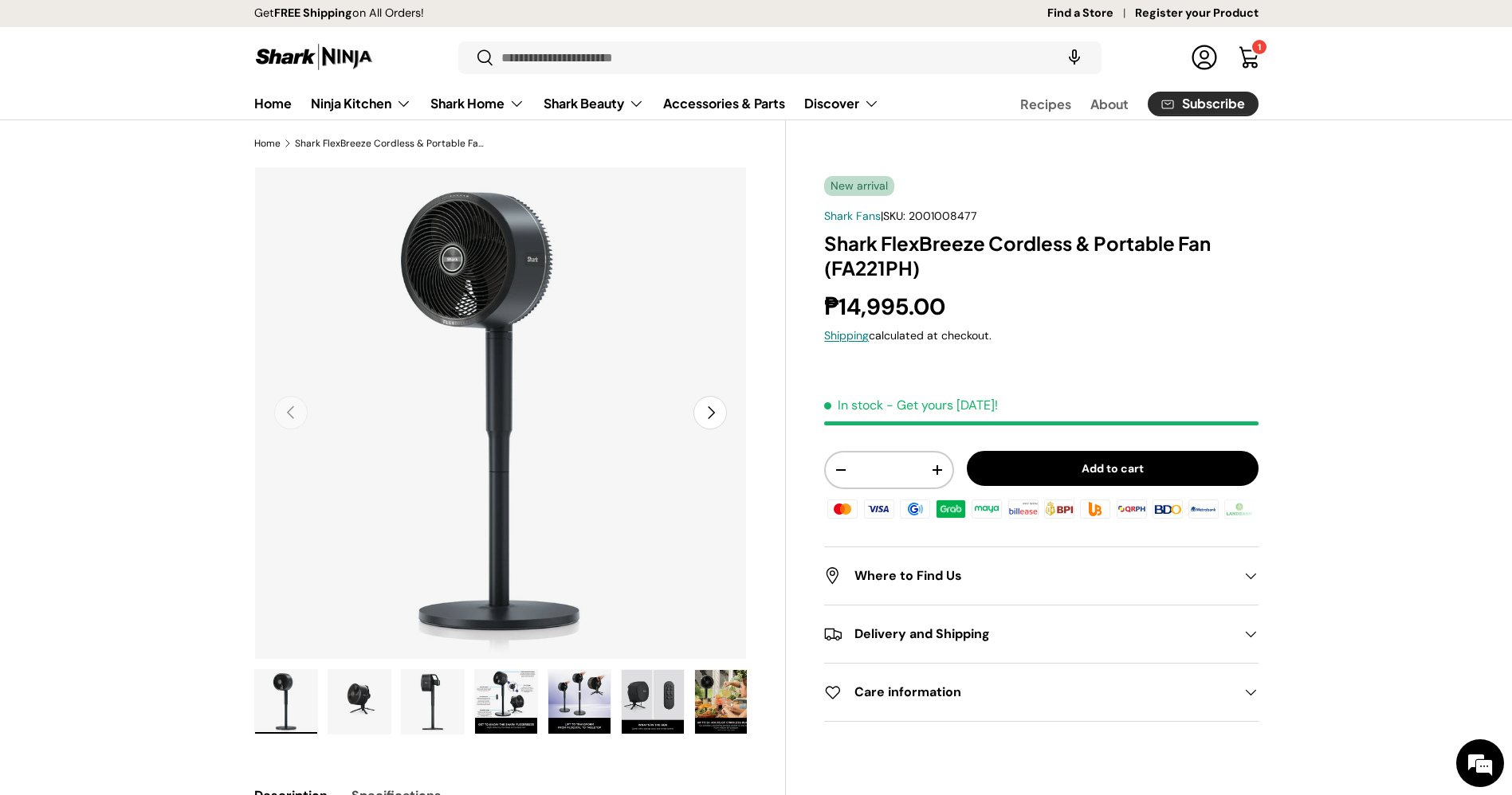
click at [644, 703] on img "Gallery Viewer" at bounding box center [652, 701] width 62 height 64
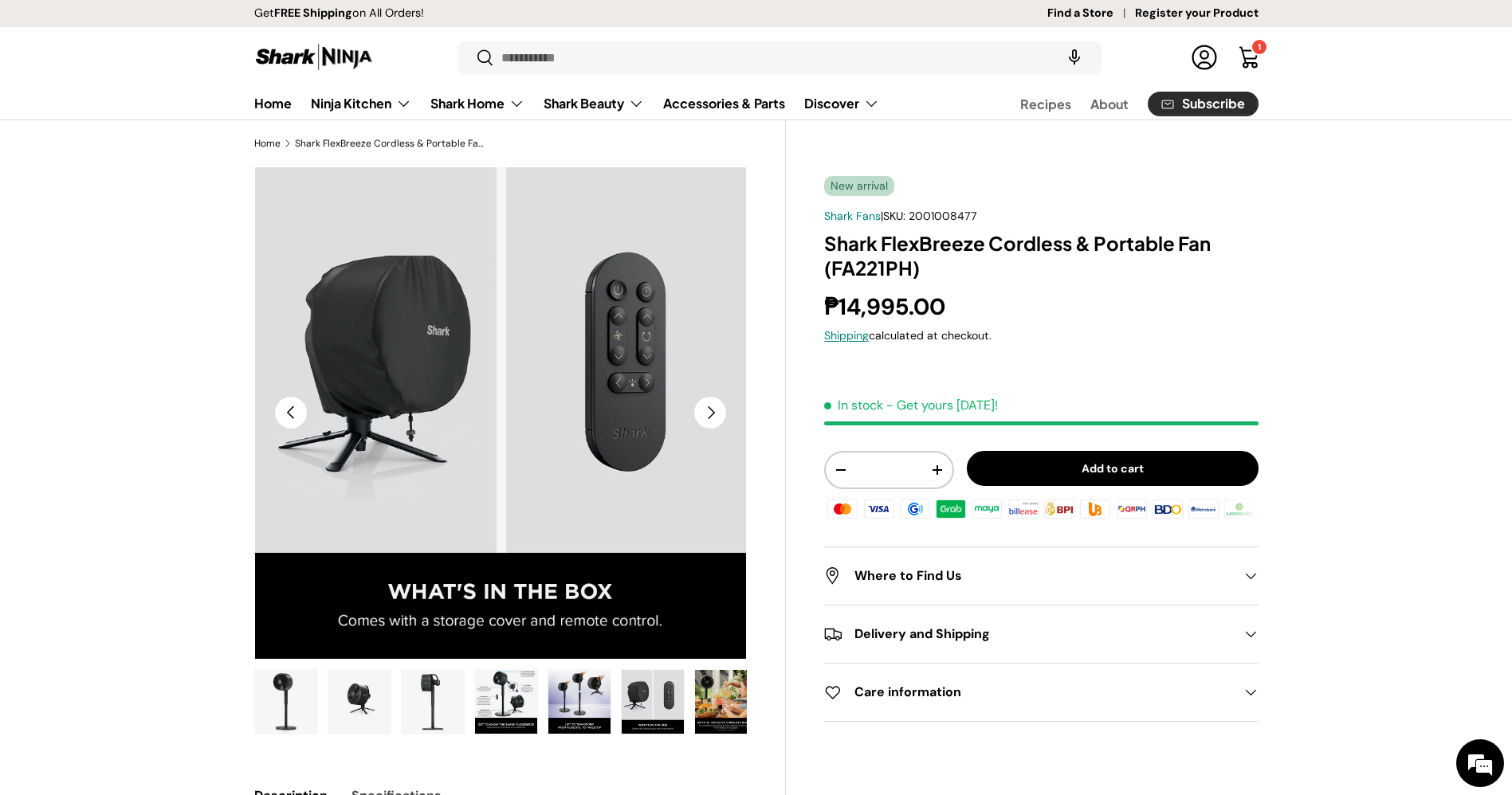
click at [559, 698] on img "Gallery Viewer" at bounding box center [579, 701] width 62 height 64
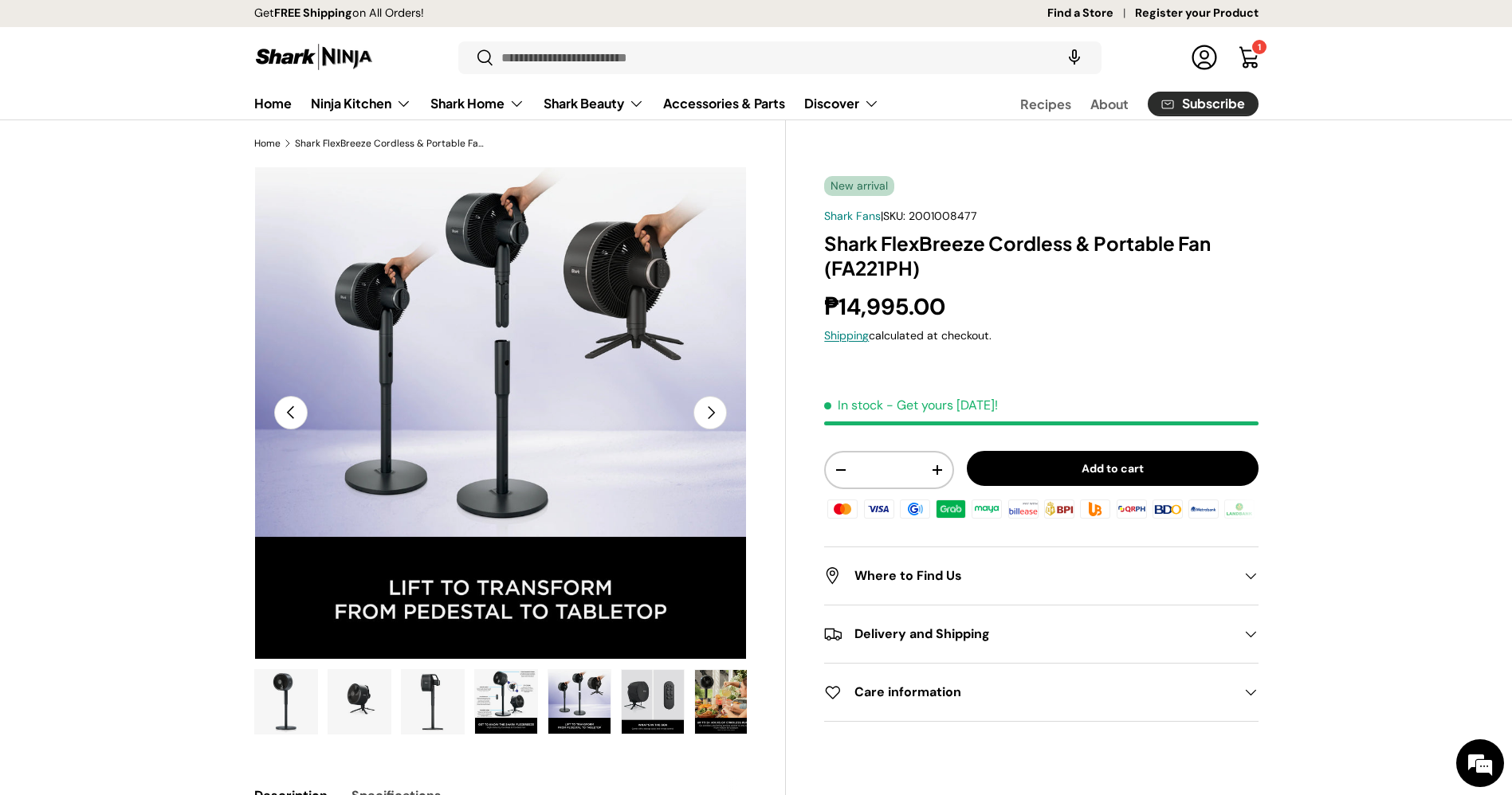
click at [484, 695] on img "Gallery Viewer" at bounding box center [506, 701] width 62 height 64
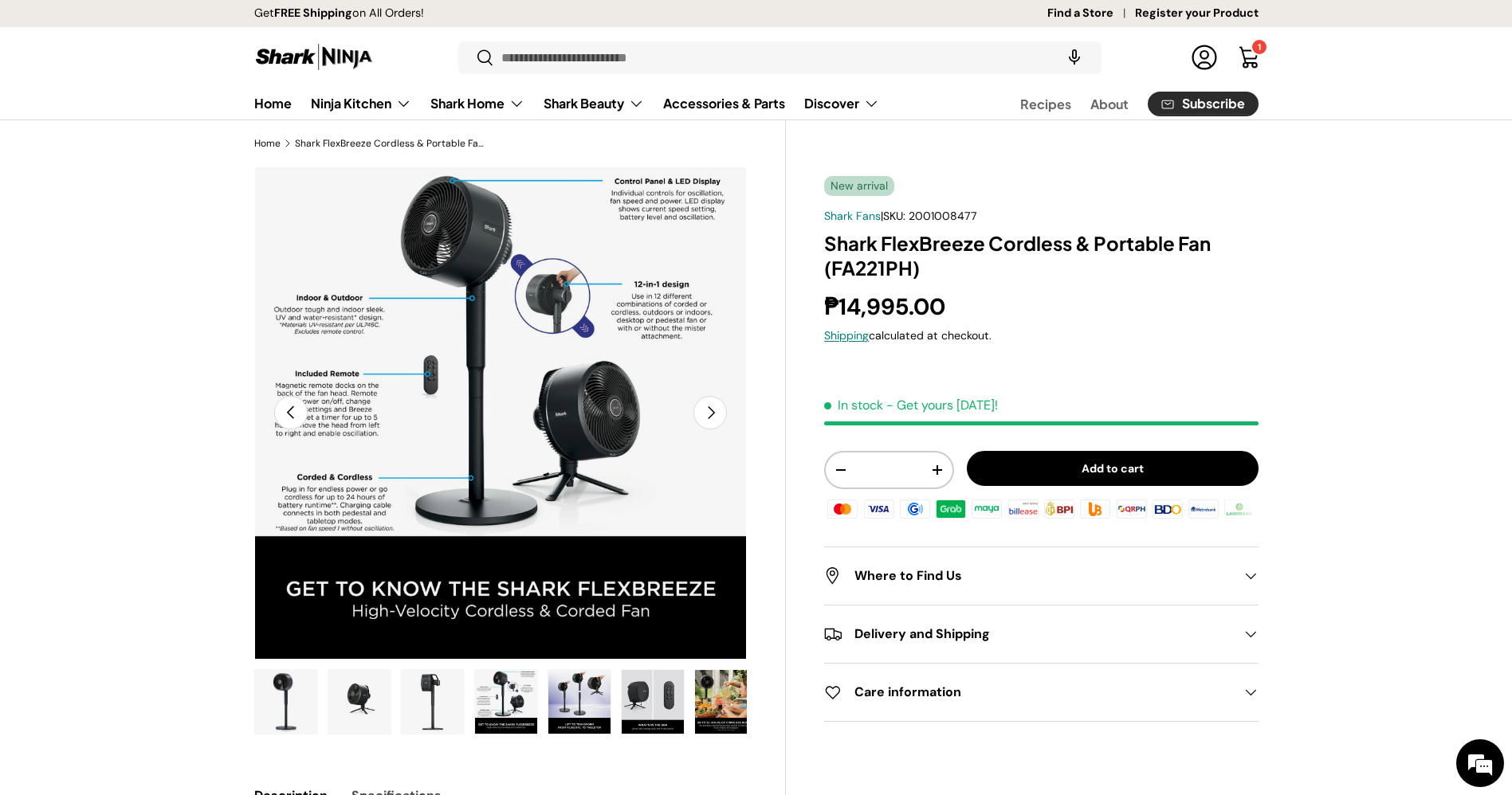
click at [629, 699] on img "Gallery Viewer" at bounding box center [652, 701] width 62 height 64
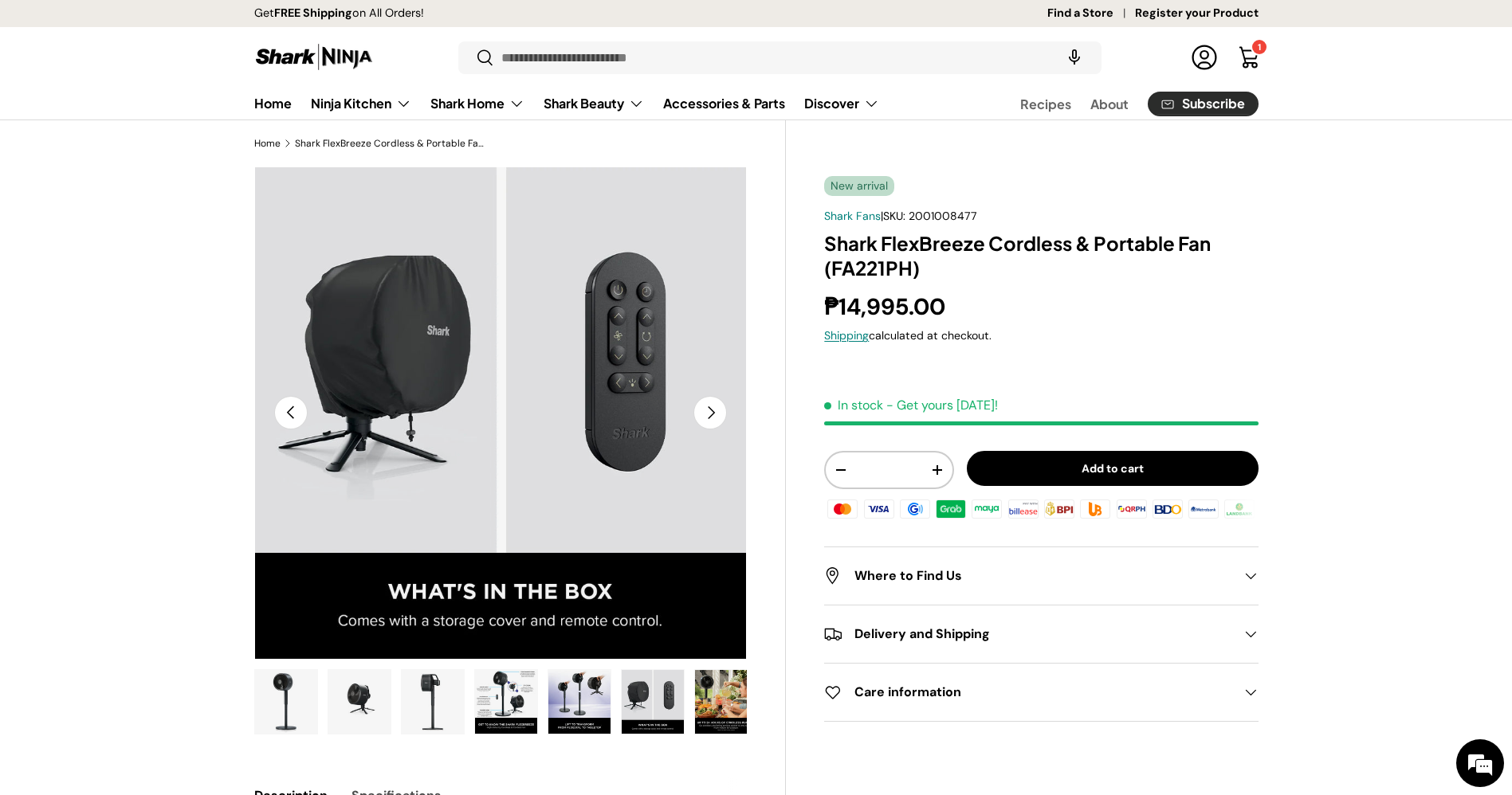
click at [720, 710] on img "Gallery Viewer" at bounding box center [725, 701] width 62 height 64
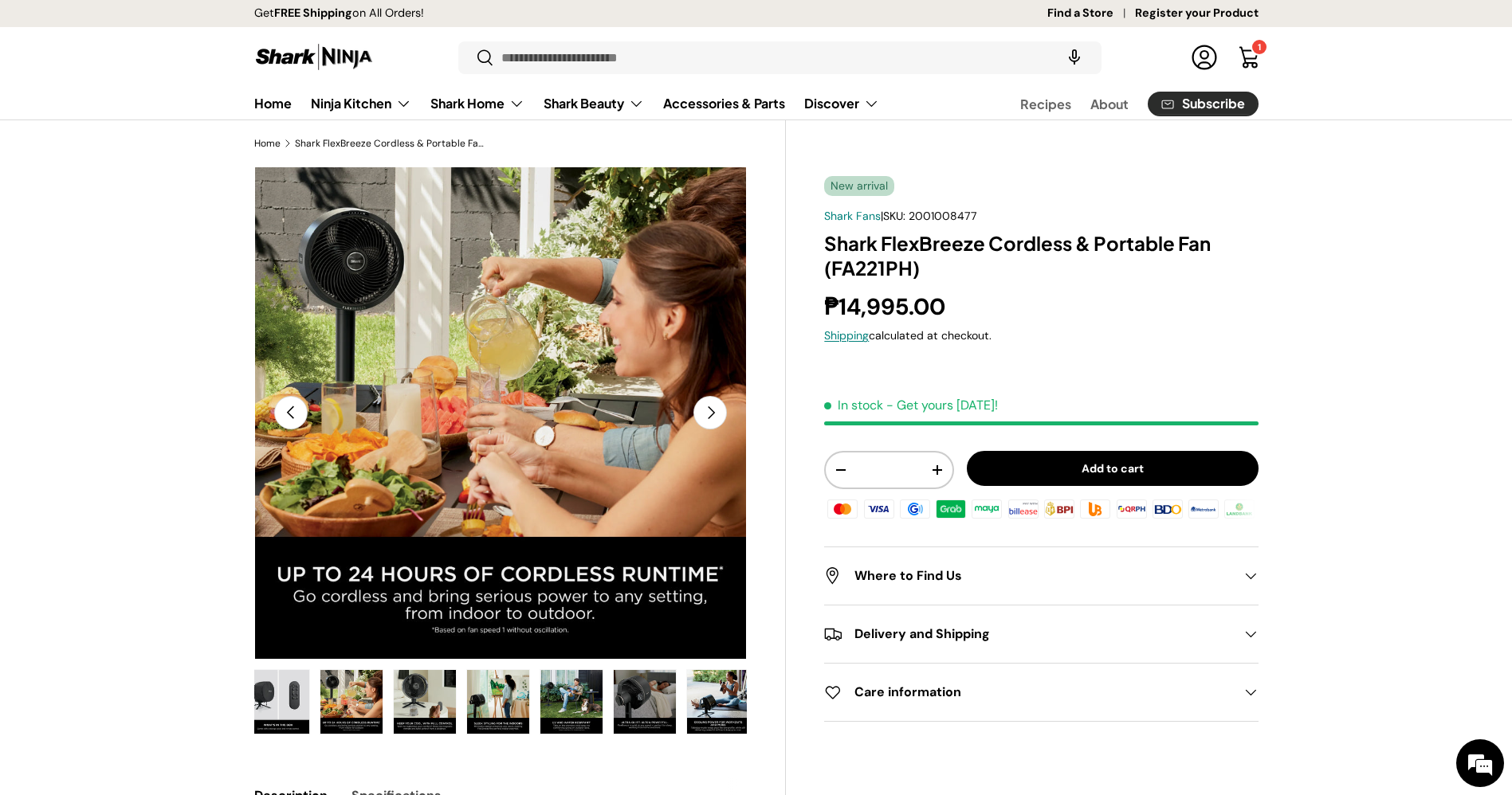
scroll to position [0, 377]
click at [720, 707] on img "Gallery Viewer" at bounding box center [715, 701] width 62 height 64
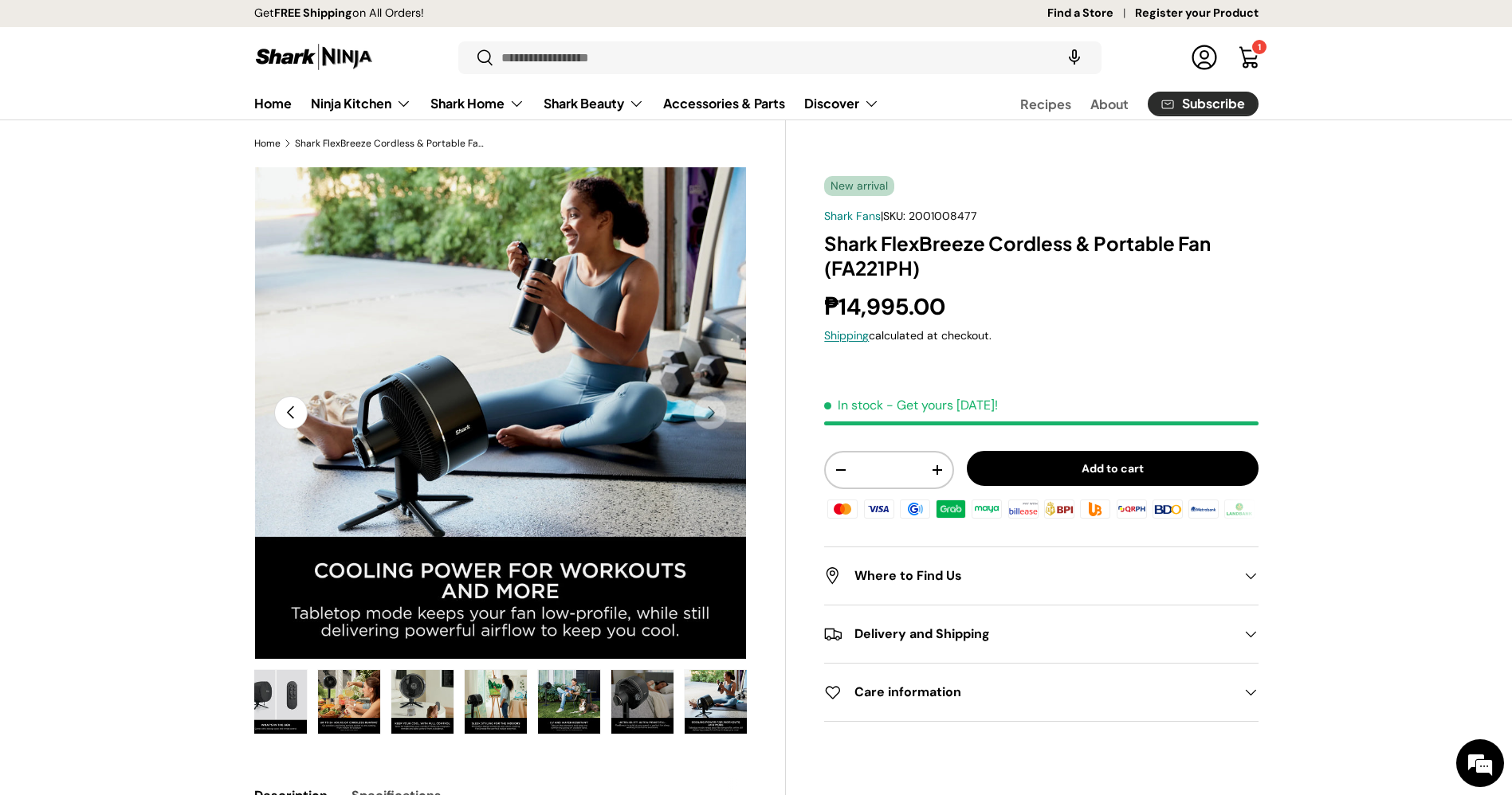
click at [708, 703] on img "Gallery Viewer" at bounding box center [715, 701] width 62 height 64
